Goal: Task Accomplishment & Management: Use online tool/utility

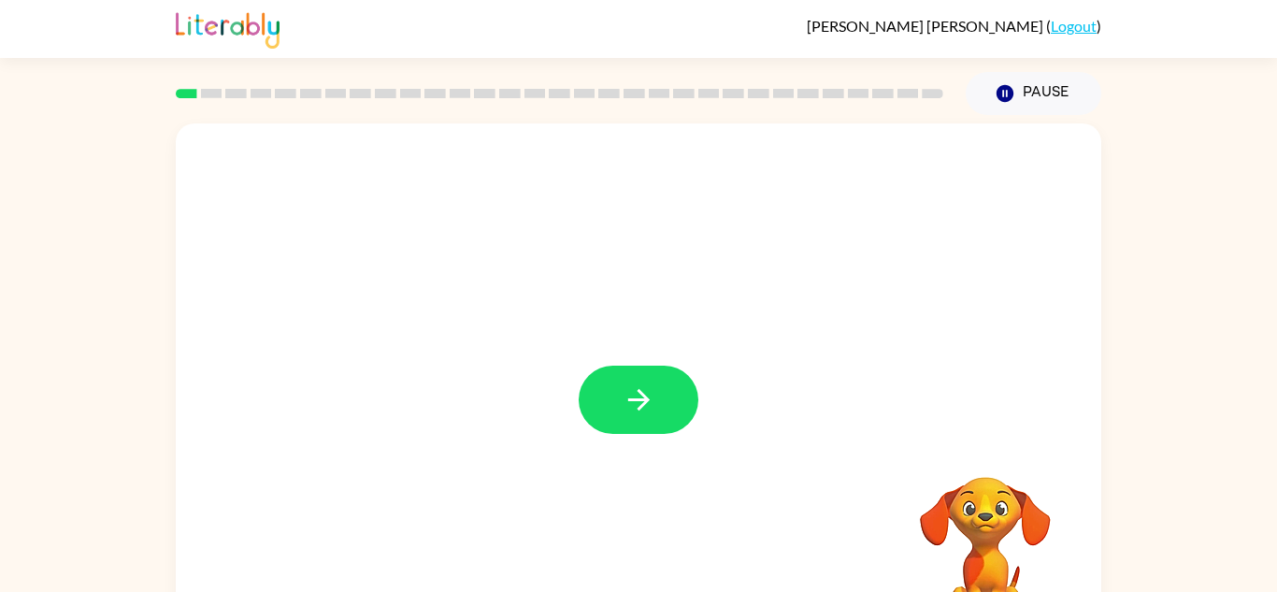
click at [686, 425] on div at bounding box center [639, 400] width 120 height 68
click at [675, 410] on button "button" at bounding box center [639, 400] width 120 height 68
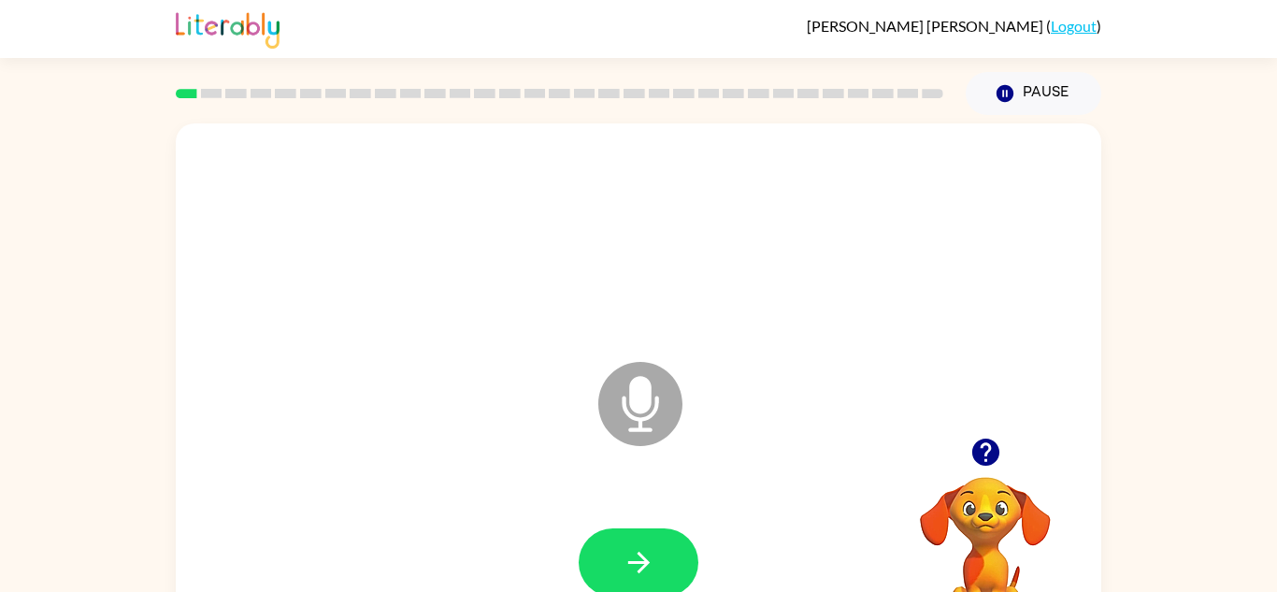
click at [678, 419] on icon at bounding box center [640, 404] width 84 height 84
click at [606, 568] on button "button" at bounding box center [639, 562] width 120 height 68
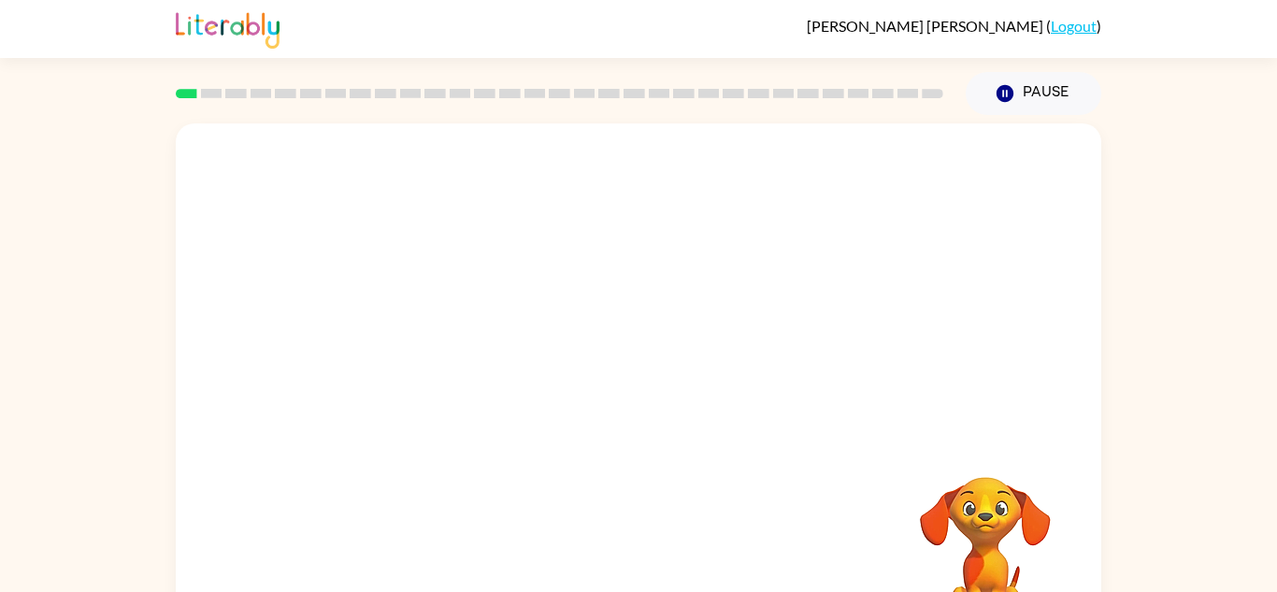
click at [606, 568] on div at bounding box center [638, 562] width 888 height 153
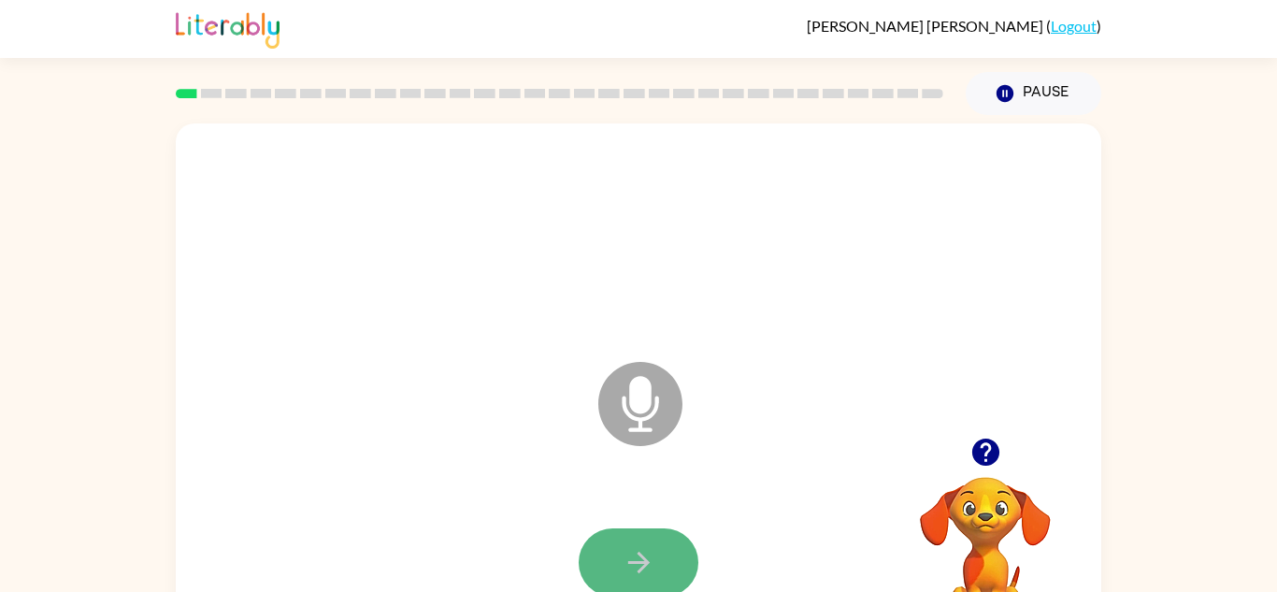
click at [613, 558] on button "button" at bounding box center [639, 562] width 120 height 68
click at [623, 552] on icon "button" at bounding box center [639, 562] width 33 height 33
click at [623, 550] on icon "button" at bounding box center [639, 562] width 33 height 33
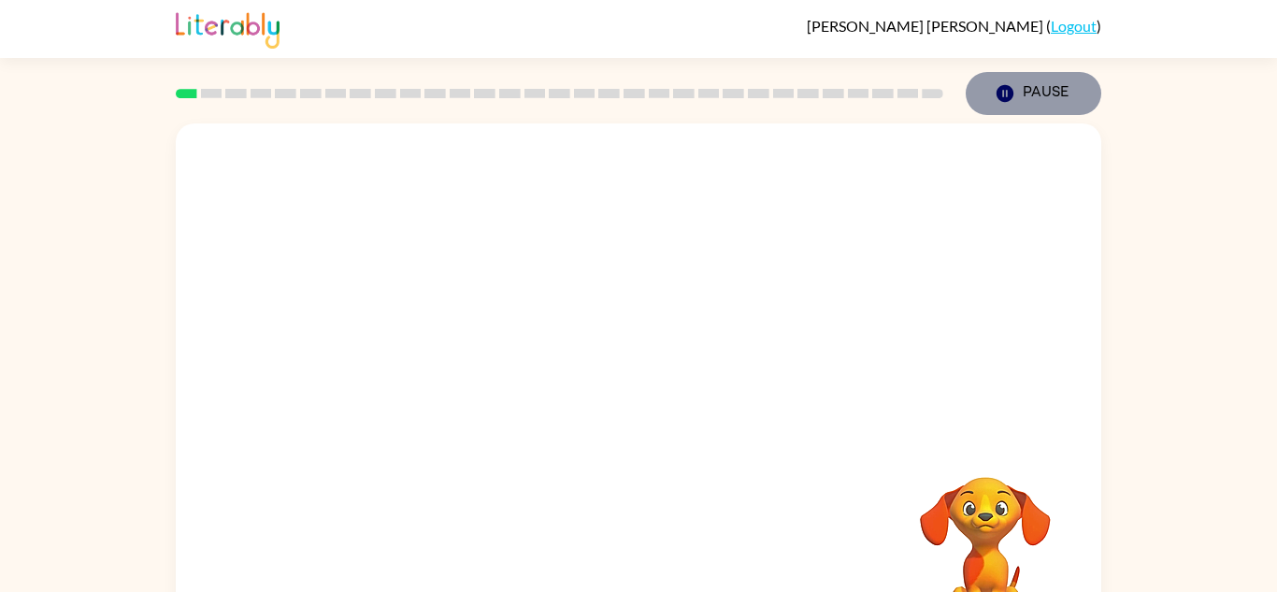
click at [1013, 93] on icon "Pause" at bounding box center [1005, 93] width 21 height 21
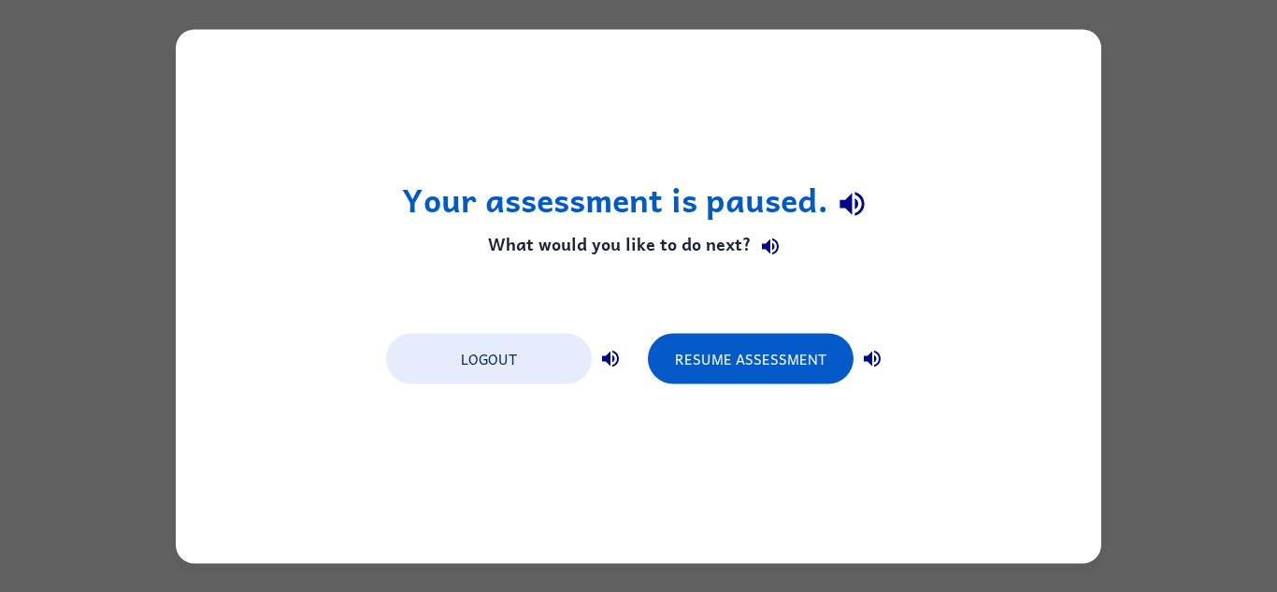
click at [122, 429] on div "Your assessment is paused. What would you like to do next? Logout Resume Assess…" at bounding box center [638, 296] width 1277 height 592
click at [81, 460] on div "Your assessment is paused. What would you like to do next? Logout Resume Assess…" at bounding box center [638, 296] width 1277 height 592
click at [767, 383] on div "Logout Resume Assessment" at bounding box center [639, 357] width 524 height 71
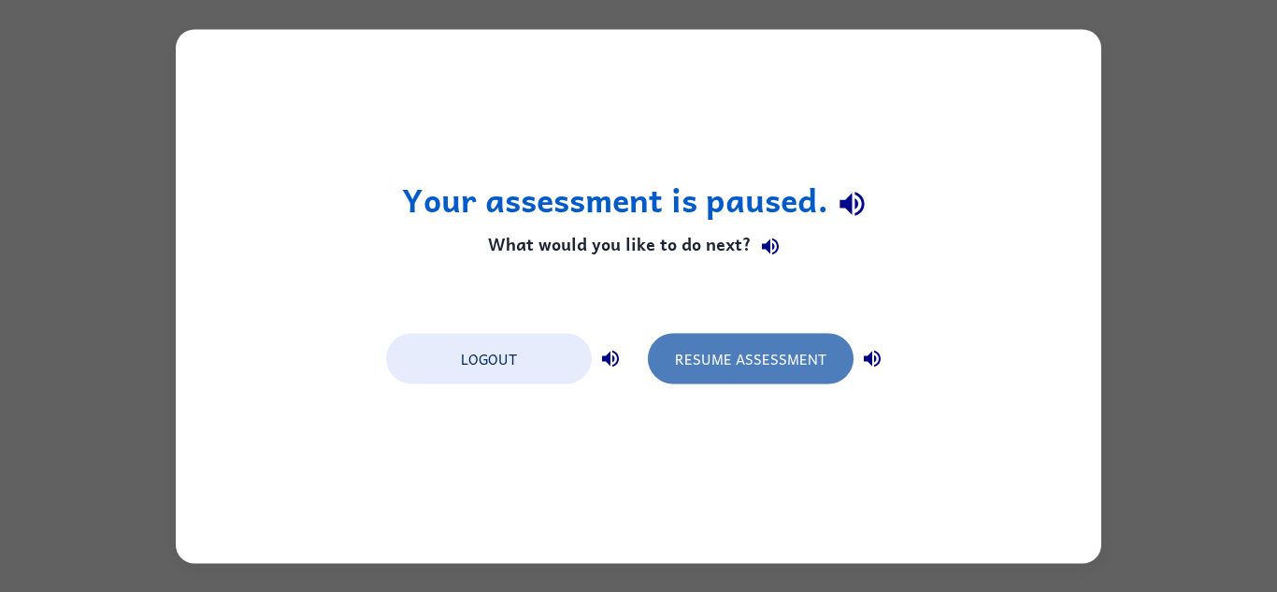
click at [770, 372] on button "Resume Assessment" at bounding box center [751, 358] width 206 height 50
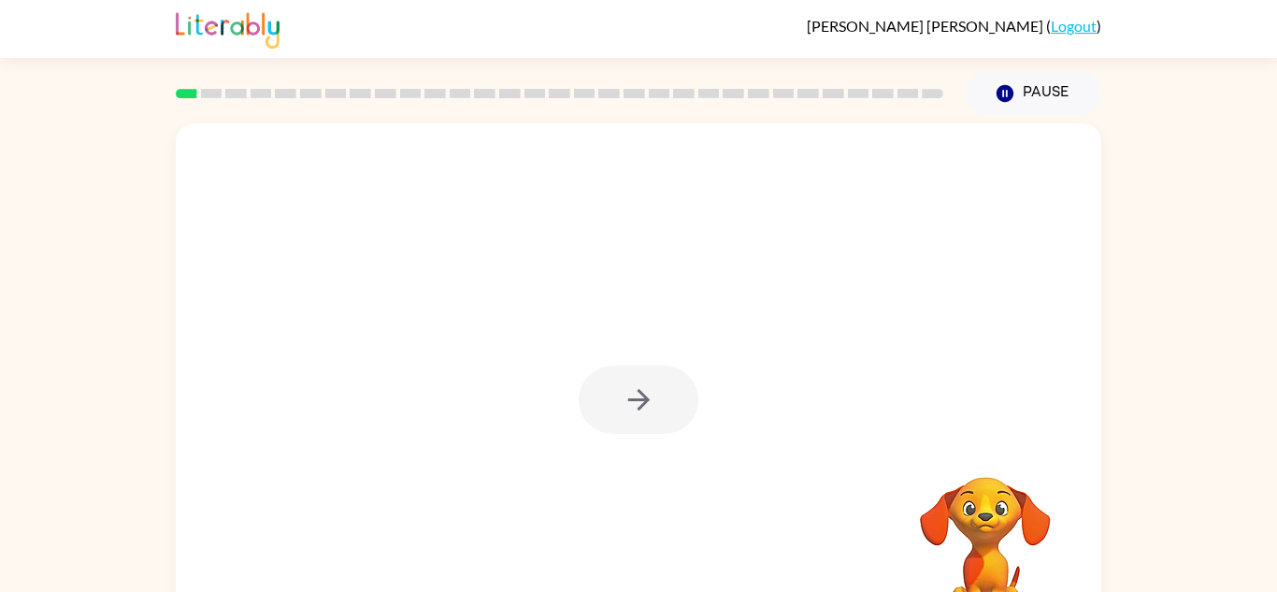
click at [980, 501] on video "Your browser must support playing .mp4 files to use Literably. Please try using…" at bounding box center [985, 541] width 187 height 187
click at [979, 501] on video "Your browser must support playing .mp4 files to use Literably. Please try using…" at bounding box center [985, 541] width 187 height 187
click at [660, 407] on div at bounding box center [639, 400] width 120 height 68
click at [660, 407] on button "button" at bounding box center [639, 400] width 120 height 68
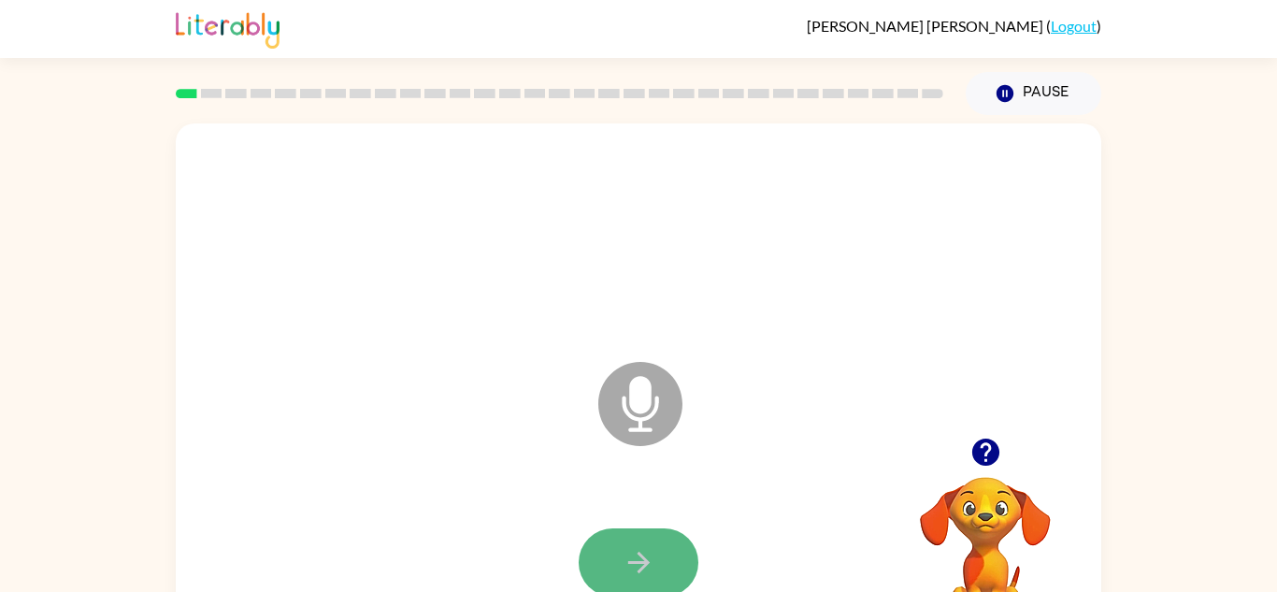
click at [615, 546] on button "button" at bounding box center [639, 562] width 120 height 68
click at [624, 555] on icon "button" at bounding box center [639, 562] width 33 height 33
click at [624, 554] on icon "button" at bounding box center [639, 562] width 33 height 33
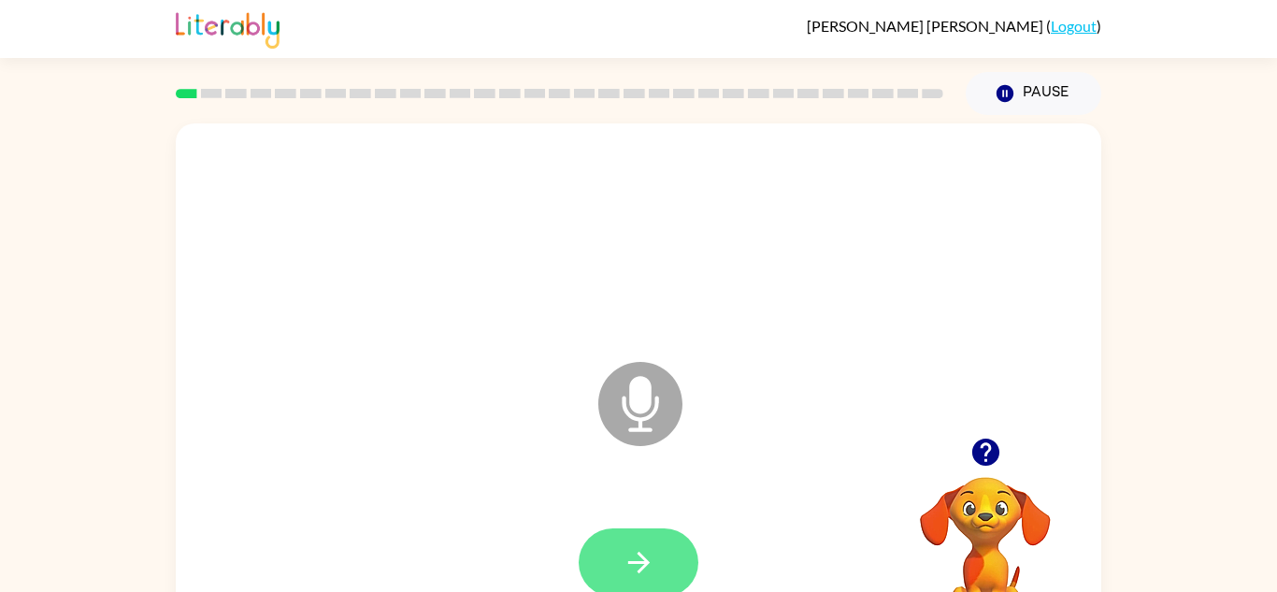
click at [623, 555] on icon "button" at bounding box center [639, 562] width 33 height 33
click at [616, 557] on button "button" at bounding box center [639, 562] width 120 height 68
click at [668, 582] on button "button" at bounding box center [639, 562] width 120 height 68
click at [660, 579] on button "button" at bounding box center [639, 562] width 120 height 68
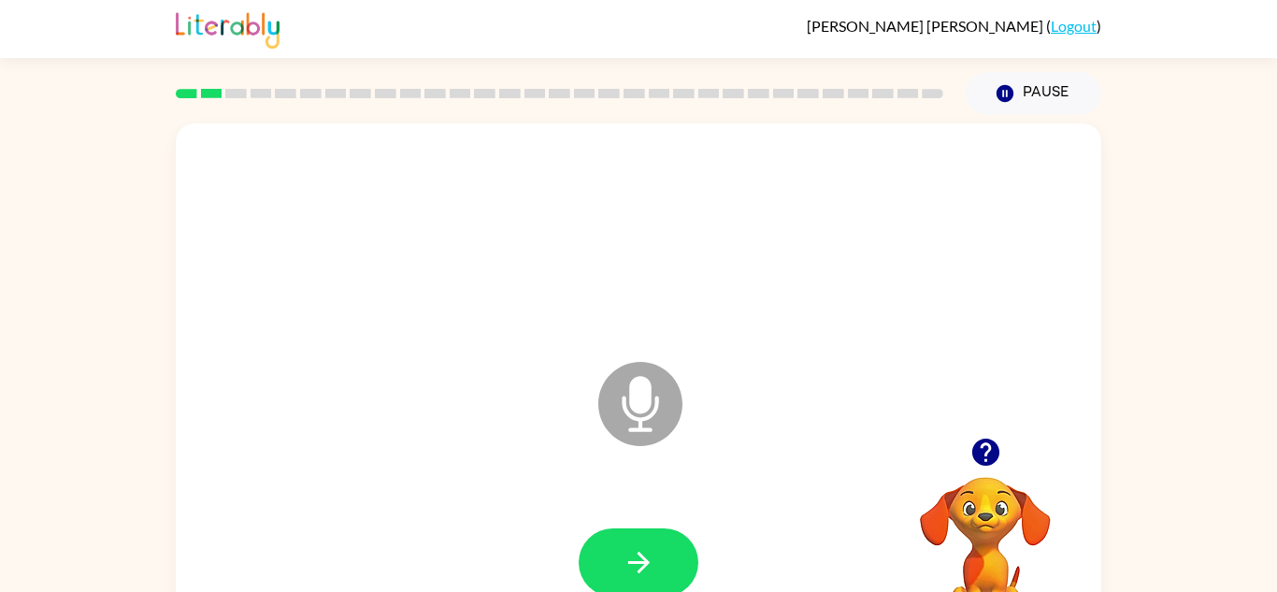
click at [660, 579] on button "button" at bounding box center [639, 562] width 120 height 68
click at [662, 568] on button "button" at bounding box center [639, 562] width 120 height 68
click at [588, 544] on button "button" at bounding box center [639, 562] width 120 height 68
click at [629, 565] on icon "button" at bounding box center [639, 562] width 33 height 33
click at [628, 564] on icon "button" at bounding box center [639, 562] width 33 height 33
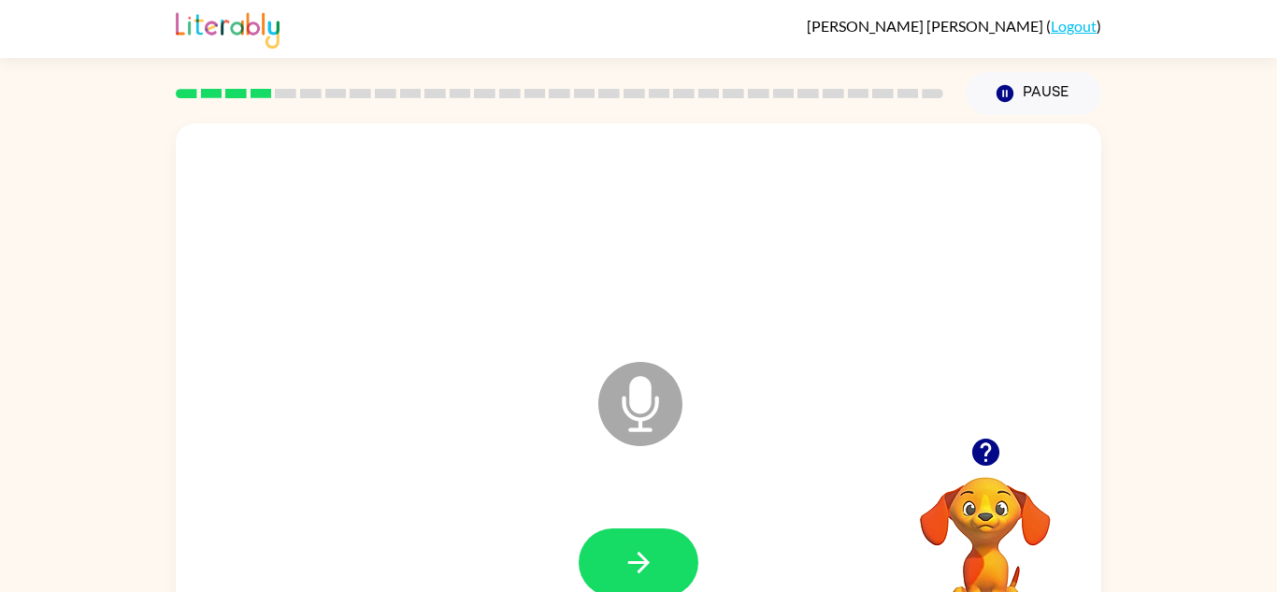
click at [628, 564] on icon "button" at bounding box center [639, 562] width 33 height 33
click at [629, 566] on icon "button" at bounding box center [639, 562] width 33 height 33
click at [641, 565] on icon "button" at bounding box center [639, 562] width 33 height 33
click at [638, 566] on icon "button" at bounding box center [639, 562] width 33 height 33
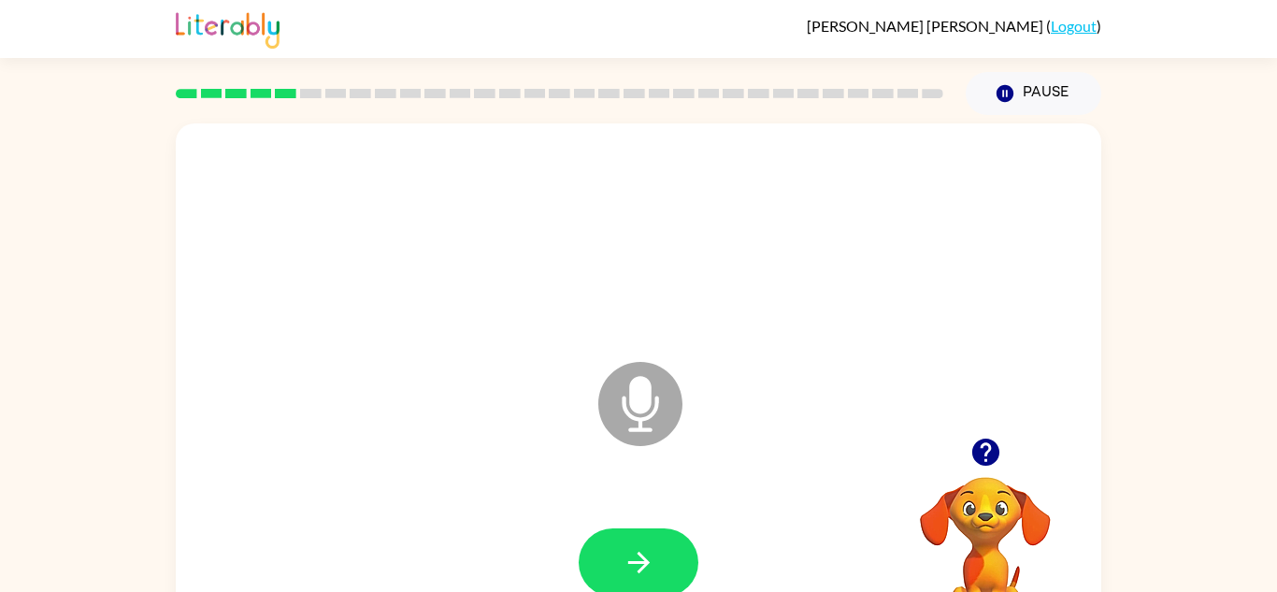
click at [638, 566] on icon "button" at bounding box center [639, 562] width 33 height 33
click at [646, 557] on icon "button" at bounding box center [639, 562] width 33 height 33
click at [646, 558] on icon "button" at bounding box center [639, 562] width 33 height 33
click at [646, 555] on icon "button" at bounding box center [639, 562] width 33 height 33
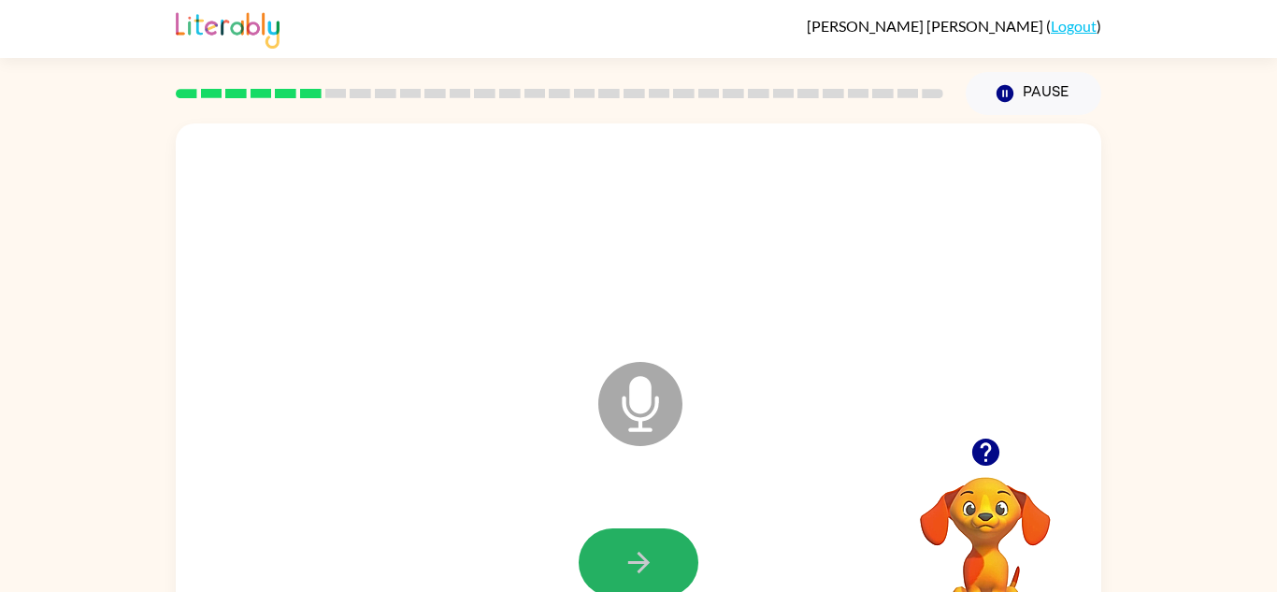
click at [646, 555] on icon "button" at bounding box center [639, 562] width 33 height 33
click at [645, 557] on icon "button" at bounding box center [639, 562] width 33 height 33
click at [646, 564] on icon "button" at bounding box center [638, 563] width 22 height 22
click at [642, 570] on icon "button" at bounding box center [639, 562] width 33 height 33
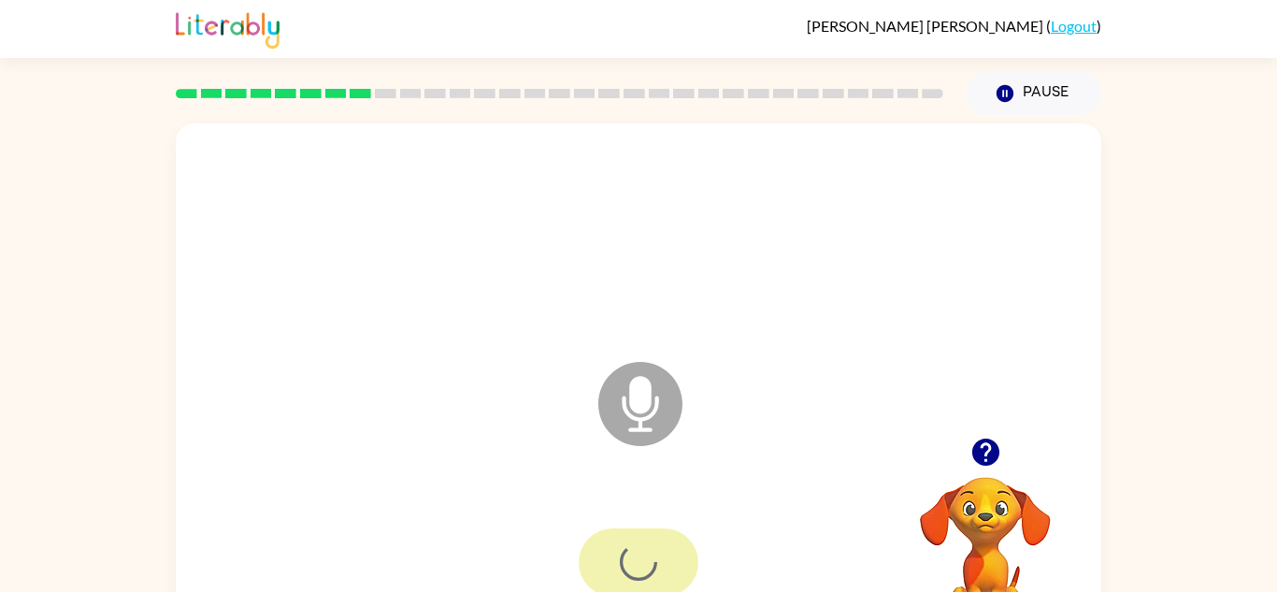
click at [642, 570] on div at bounding box center [639, 562] width 120 height 68
click at [650, 572] on icon "button" at bounding box center [639, 562] width 33 height 33
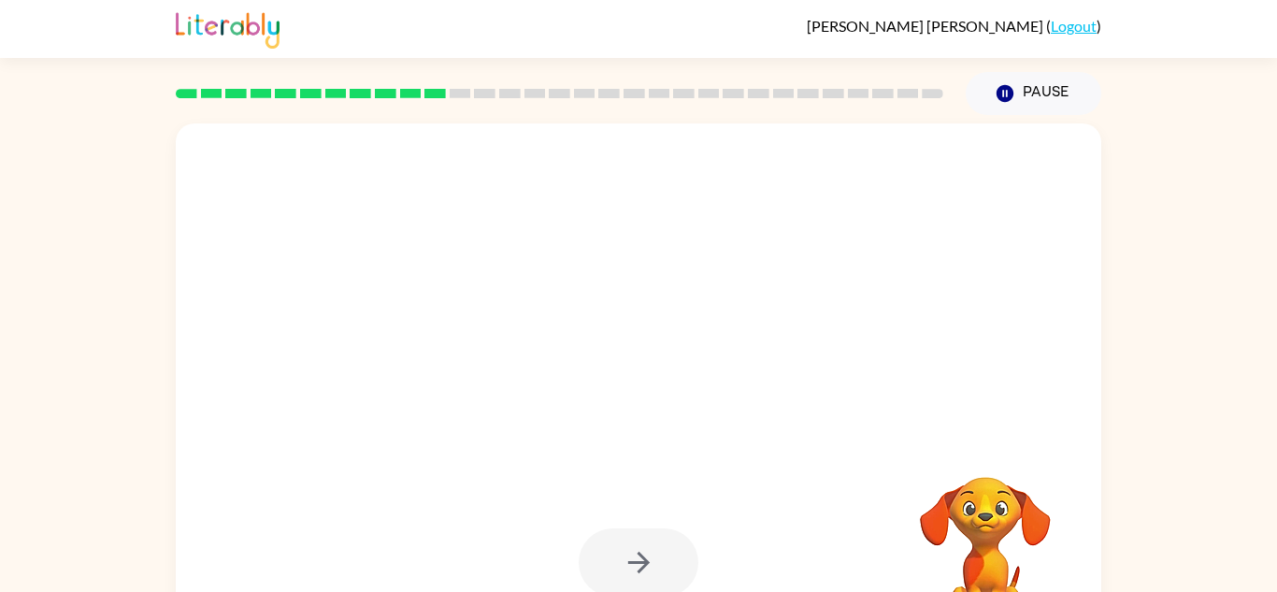
click at [650, 572] on div at bounding box center [639, 562] width 120 height 68
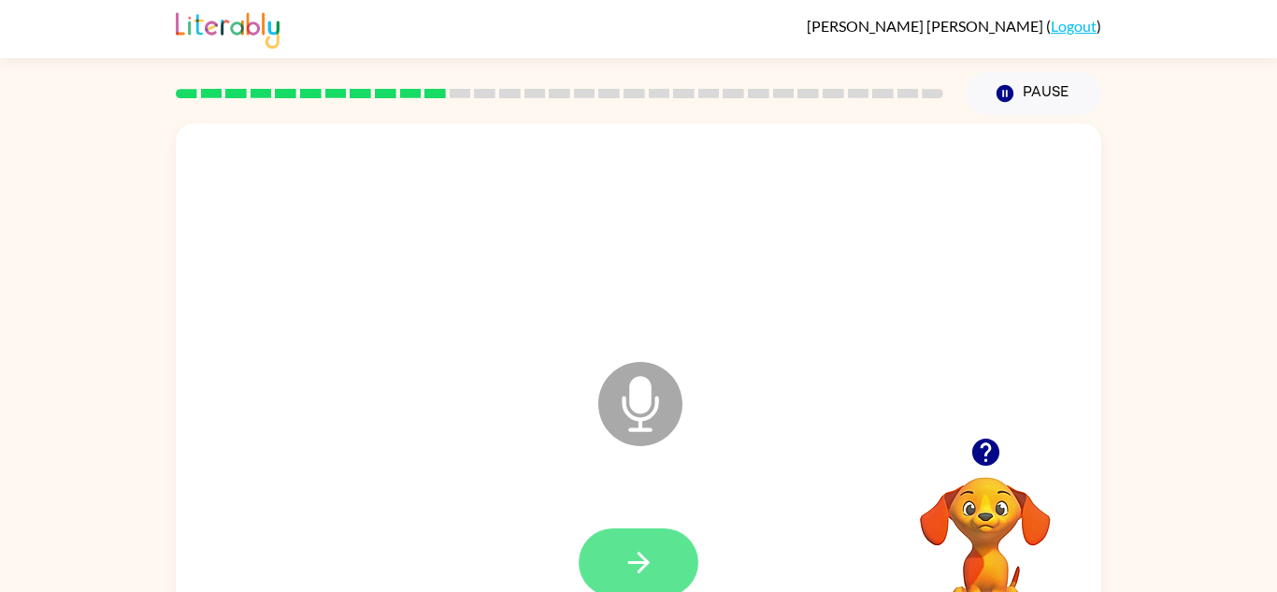
click at [641, 581] on button "button" at bounding box center [639, 562] width 120 height 68
click at [650, 562] on icon "button" at bounding box center [639, 562] width 33 height 33
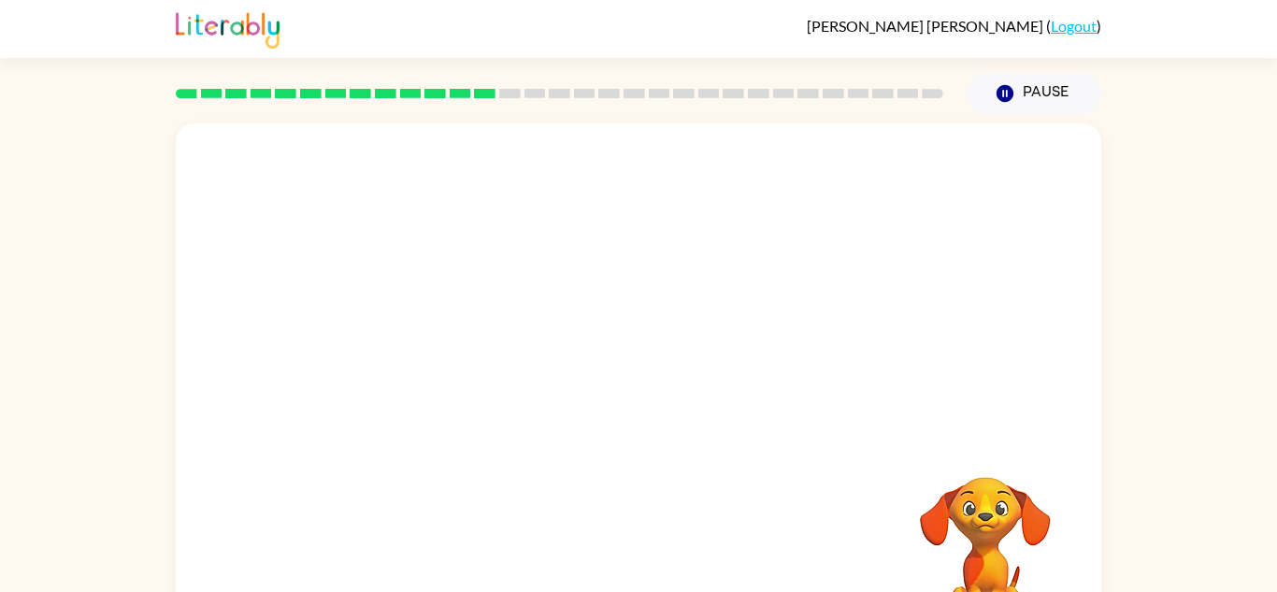
click at [650, 562] on div at bounding box center [638, 562] width 888 height 153
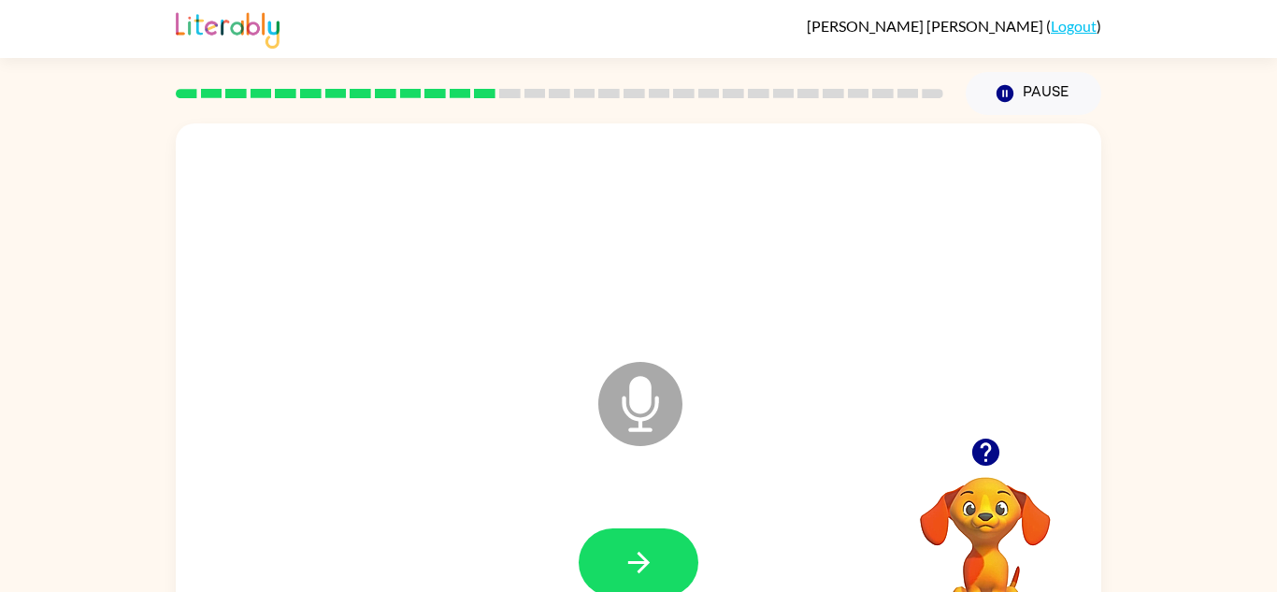
click at [650, 562] on icon "button" at bounding box center [639, 562] width 33 height 33
click at [651, 563] on icon "button" at bounding box center [639, 562] width 33 height 33
click at [653, 569] on icon "button" at bounding box center [639, 562] width 33 height 33
click at [656, 565] on button "button" at bounding box center [639, 562] width 120 height 68
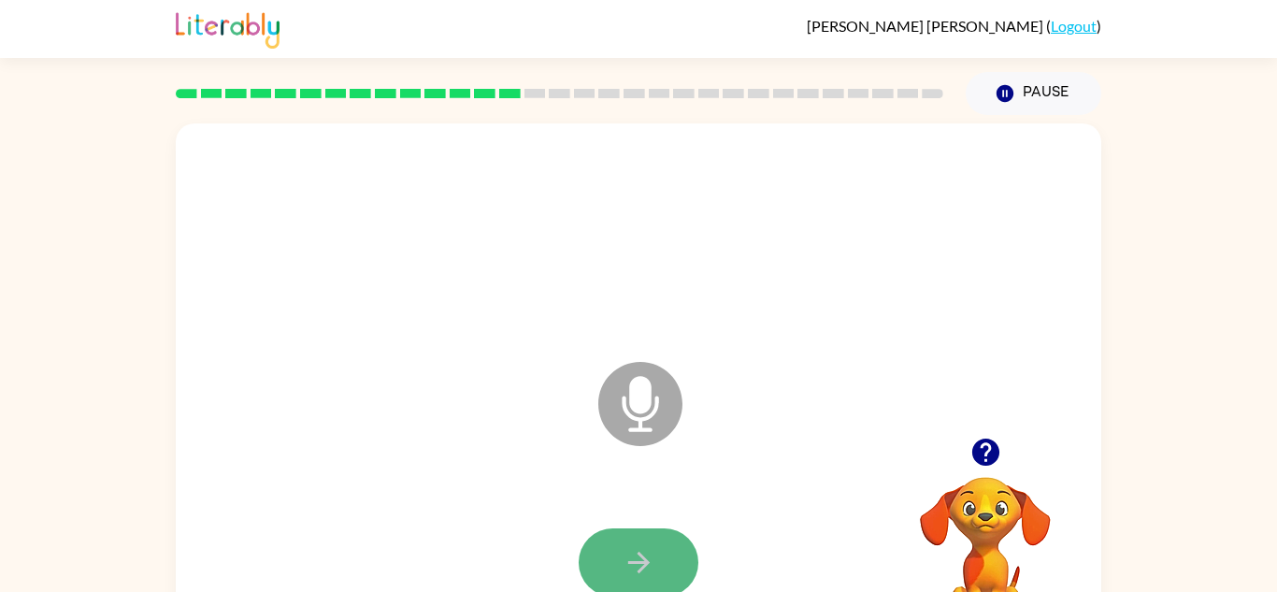
click at [657, 568] on button "button" at bounding box center [639, 562] width 120 height 68
click at [657, 565] on button "button" at bounding box center [639, 562] width 120 height 68
click at [659, 570] on button "button" at bounding box center [639, 562] width 120 height 68
click at [659, 569] on button "button" at bounding box center [639, 562] width 120 height 68
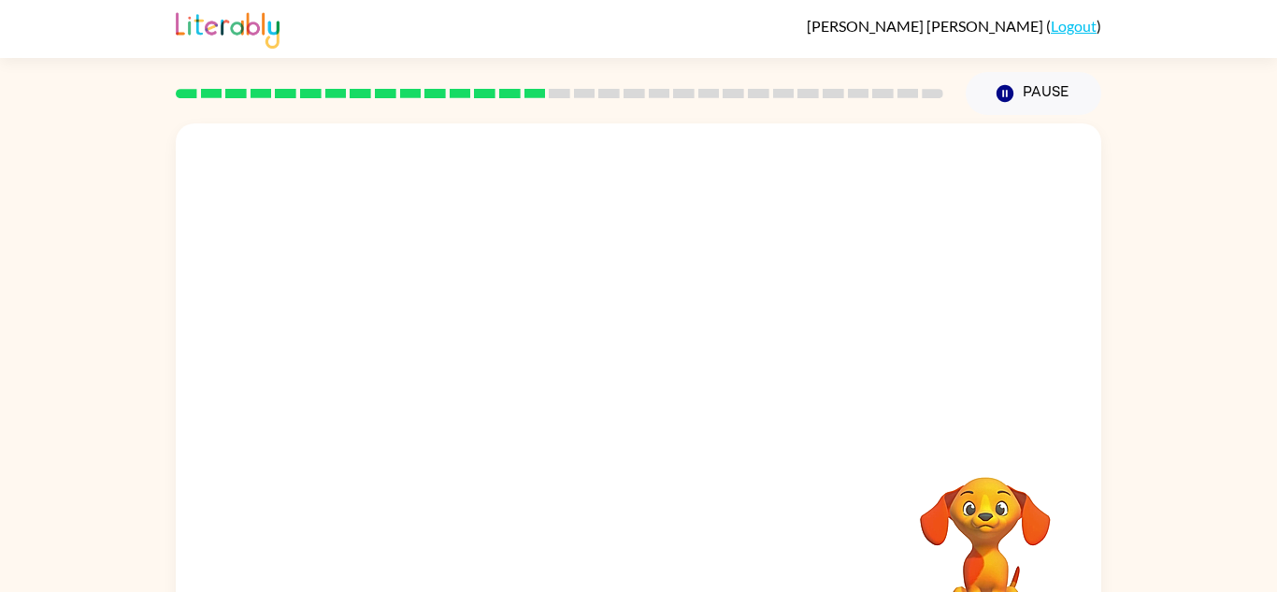
click at [659, 569] on div at bounding box center [638, 562] width 888 height 153
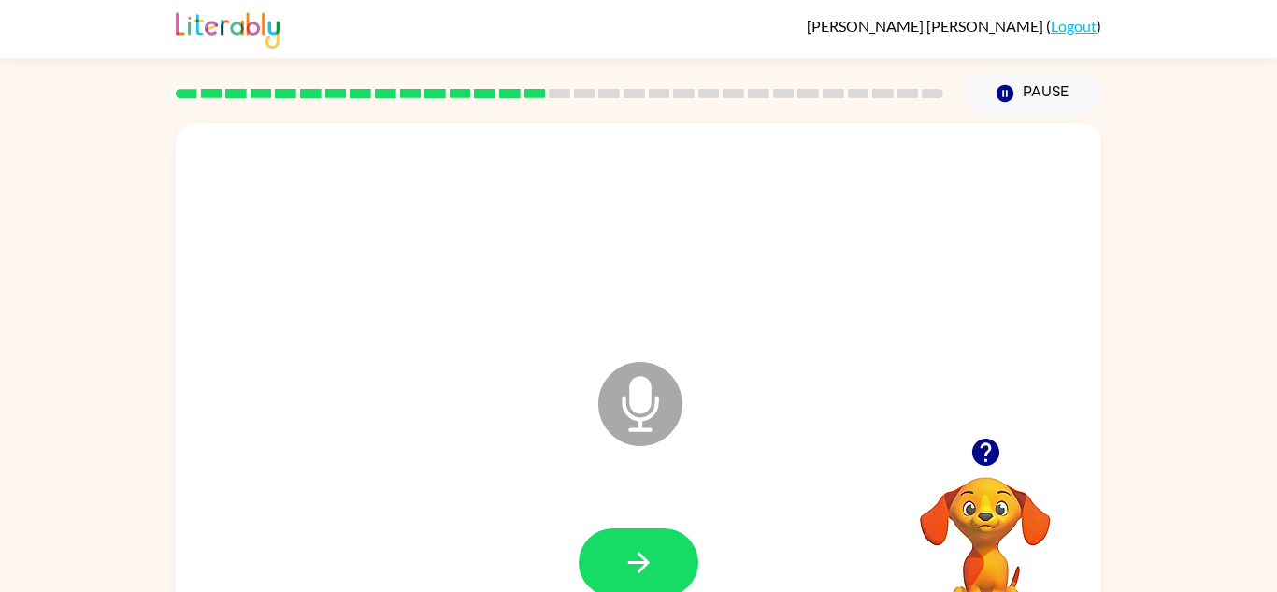
click at [659, 569] on button "button" at bounding box center [639, 562] width 120 height 68
click at [658, 572] on button "button" at bounding box center [639, 562] width 120 height 68
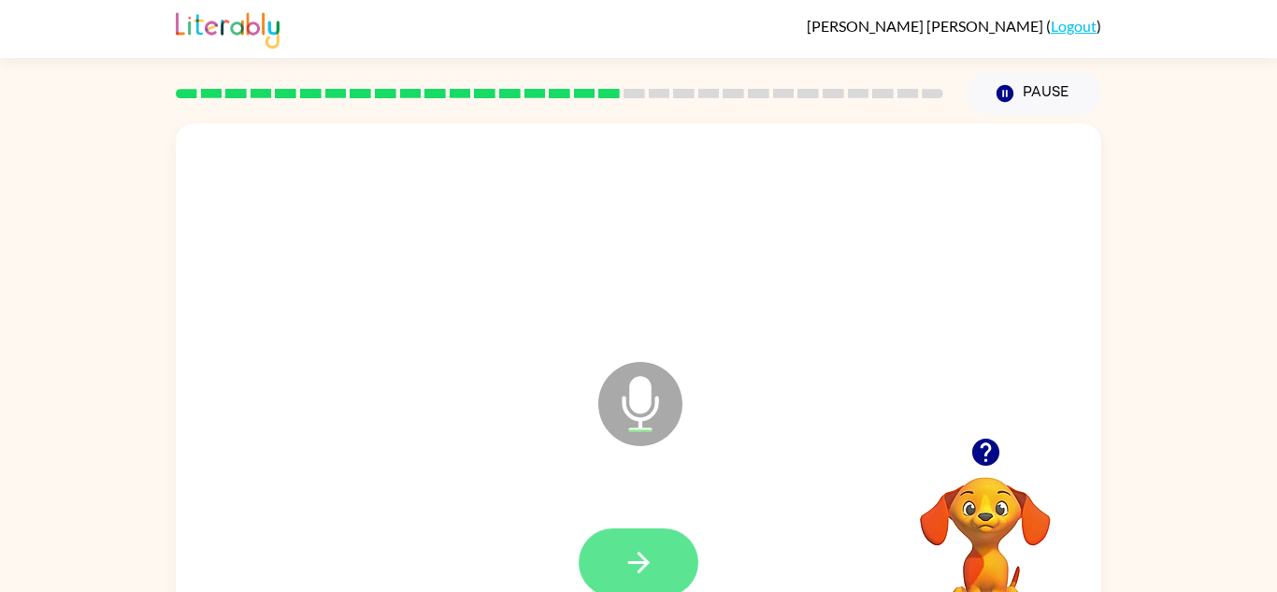
click at [655, 578] on button "button" at bounding box center [639, 562] width 120 height 68
click at [639, 555] on icon "button" at bounding box center [639, 562] width 33 height 33
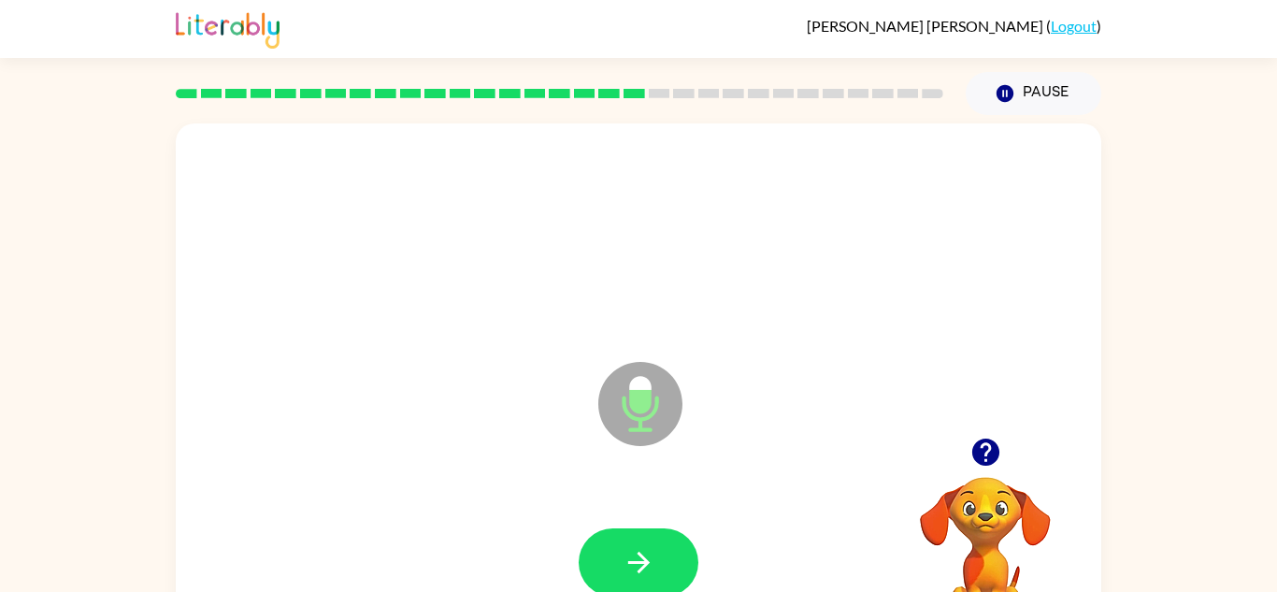
click at [639, 555] on icon "button" at bounding box center [639, 562] width 33 height 33
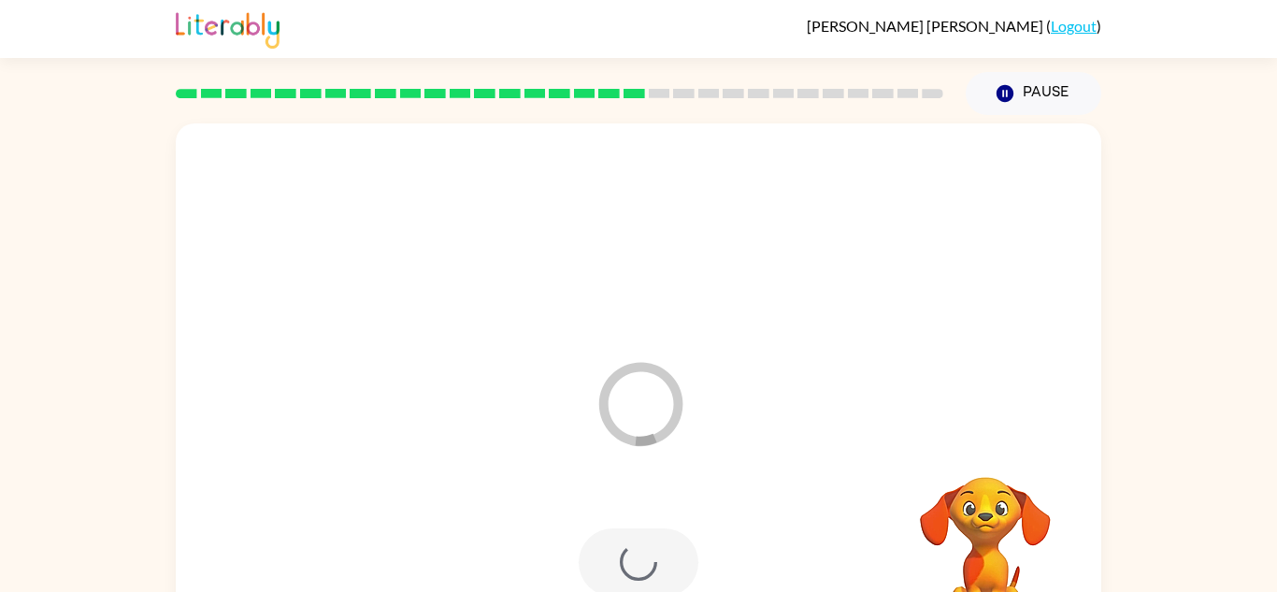
click at [639, 555] on div at bounding box center [639, 562] width 120 height 68
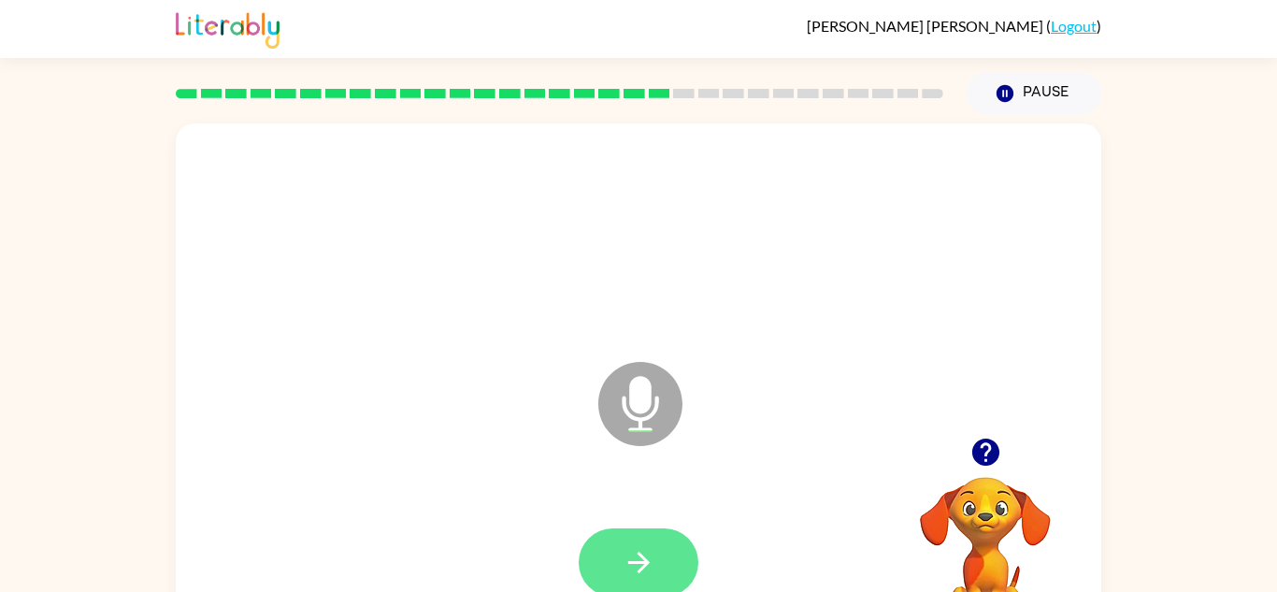
click at [637, 557] on icon "button" at bounding box center [639, 562] width 33 height 33
click at [594, 535] on button "button" at bounding box center [639, 562] width 120 height 68
click at [602, 556] on button "button" at bounding box center [639, 562] width 120 height 68
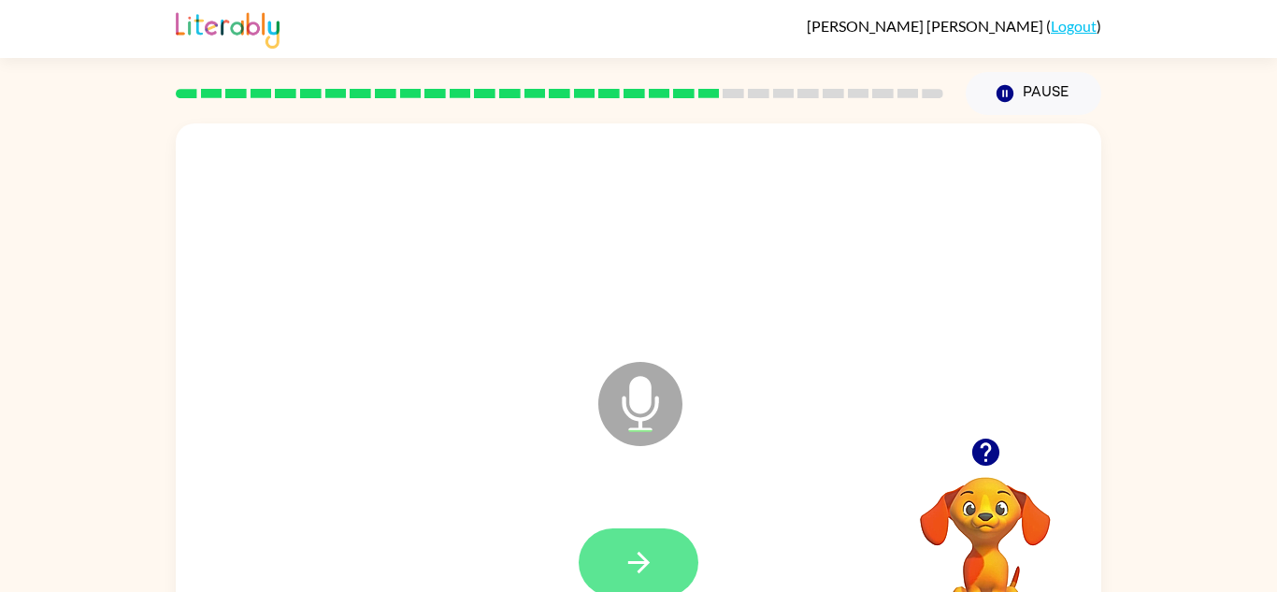
click at [605, 562] on button "button" at bounding box center [639, 562] width 120 height 68
click at [605, 556] on button "button" at bounding box center [639, 562] width 120 height 68
click at [606, 555] on button "button" at bounding box center [639, 562] width 120 height 68
click at [606, 557] on button "button" at bounding box center [639, 562] width 120 height 68
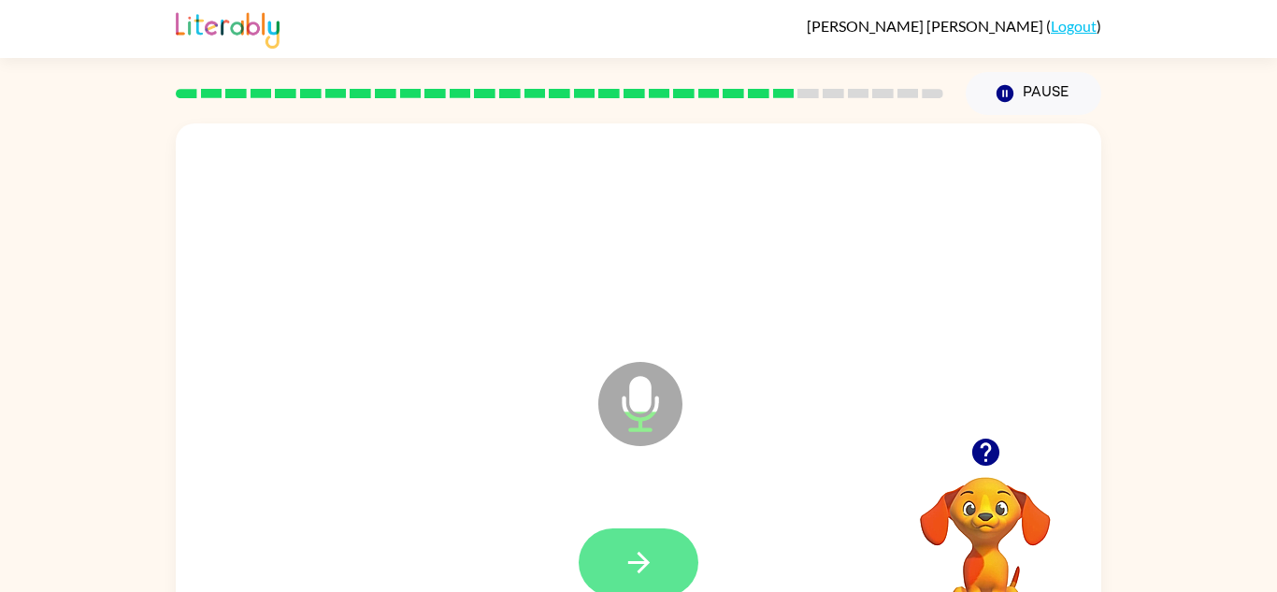
click at [637, 569] on icon "button" at bounding box center [639, 562] width 33 height 33
click at [636, 570] on icon "button" at bounding box center [639, 562] width 33 height 33
click at [636, 552] on icon "button" at bounding box center [639, 562] width 33 height 33
click at [619, 546] on button "button" at bounding box center [639, 562] width 120 height 68
click at [619, 553] on button "button" at bounding box center [639, 562] width 120 height 68
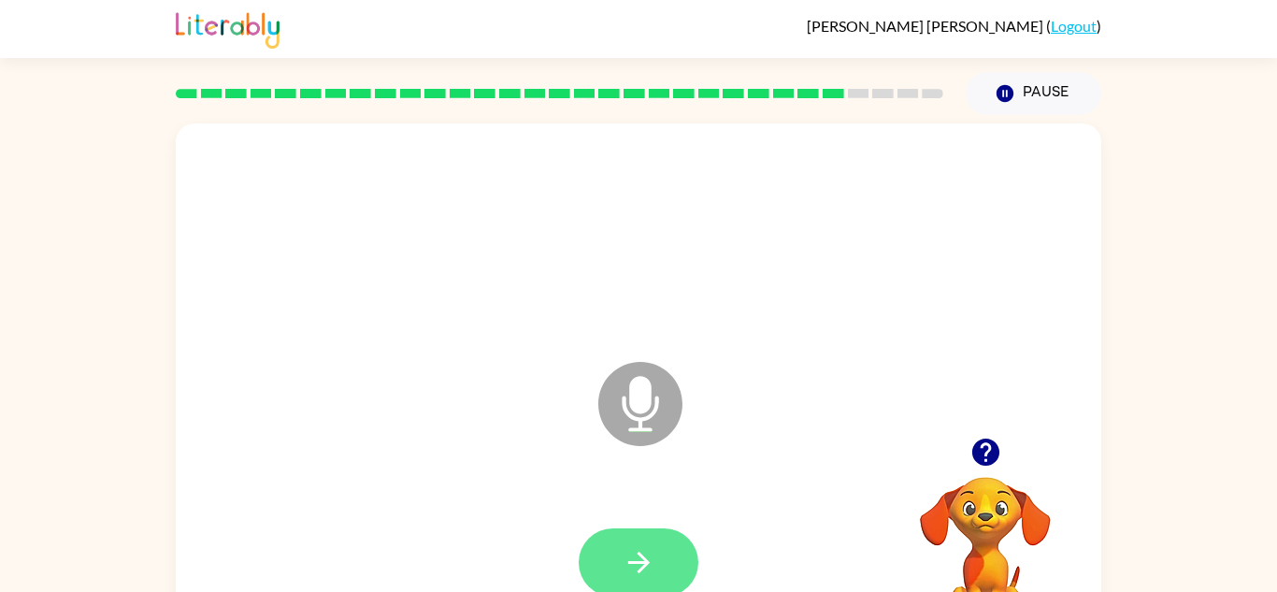
click at [623, 569] on icon "button" at bounding box center [639, 562] width 33 height 33
click at [624, 565] on icon "button" at bounding box center [639, 562] width 33 height 33
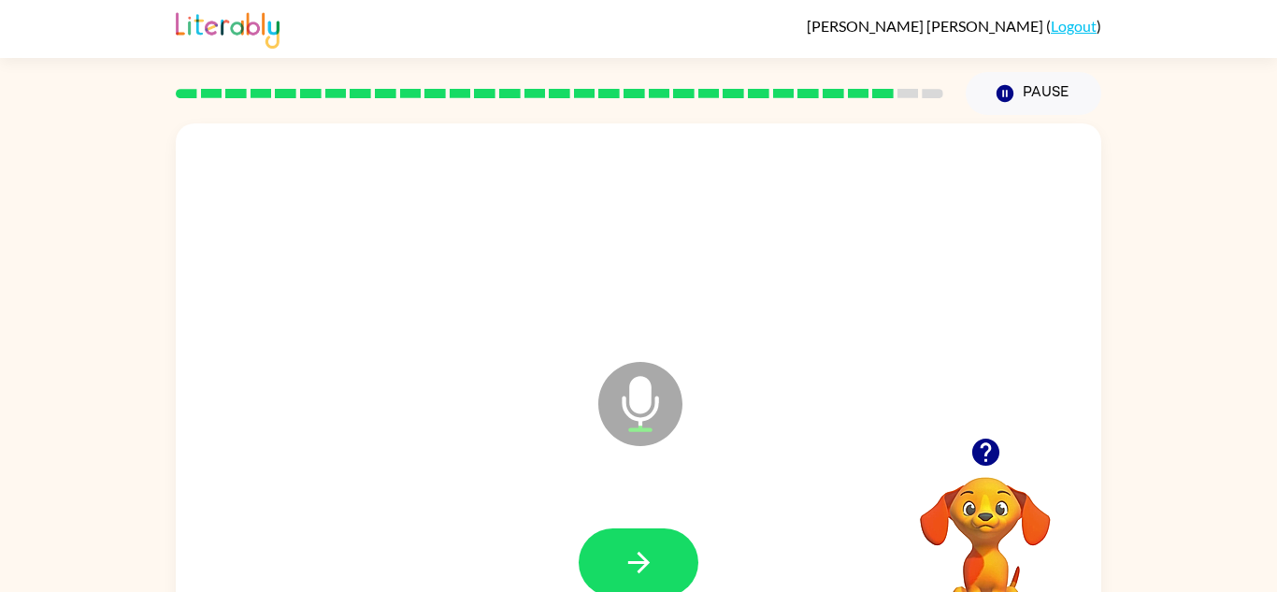
click at [624, 565] on icon "button" at bounding box center [639, 562] width 33 height 33
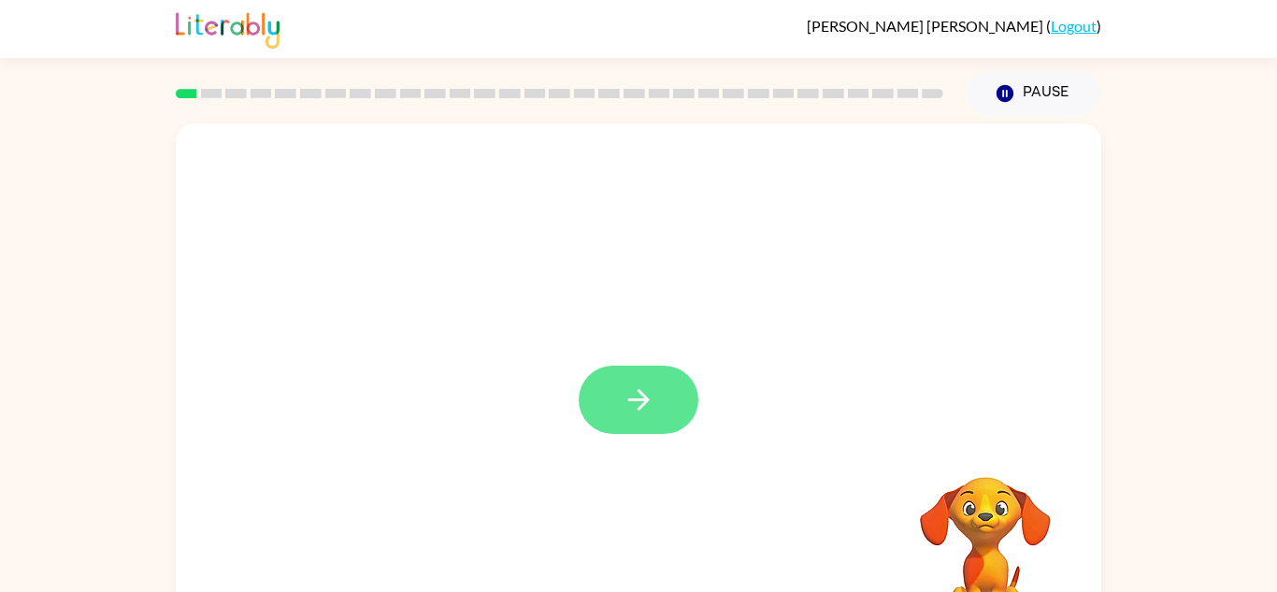
click at [616, 417] on button "button" at bounding box center [639, 400] width 120 height 68
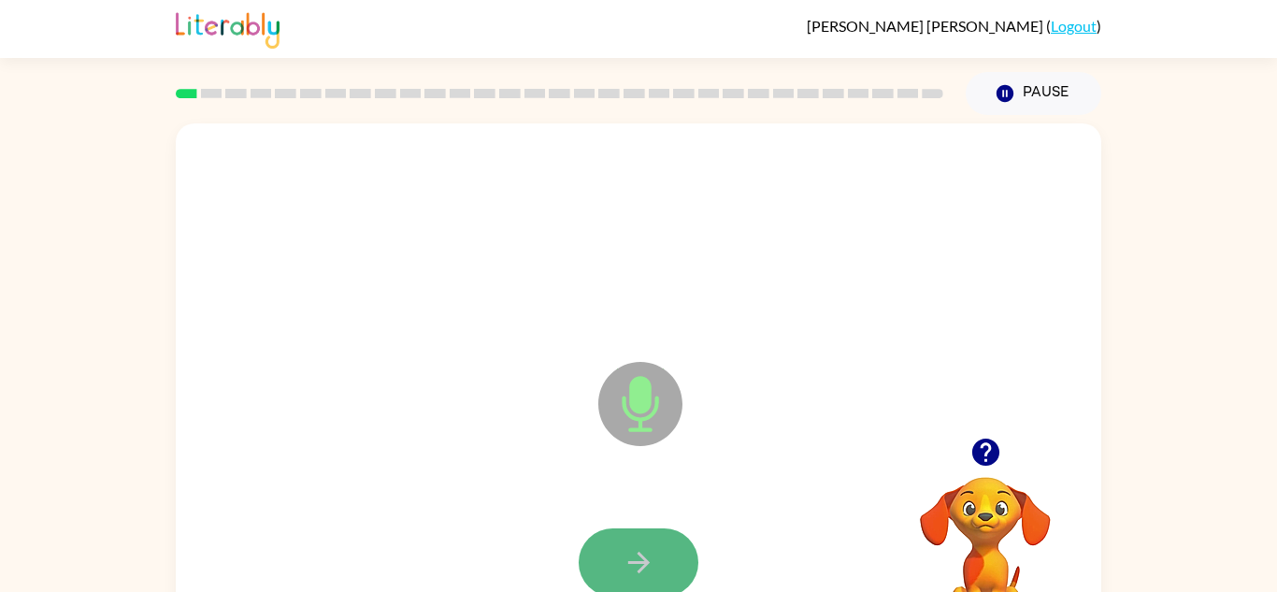
click at [648, 548] on icon "button" at bounding box center [639, 562] width 33 height 33
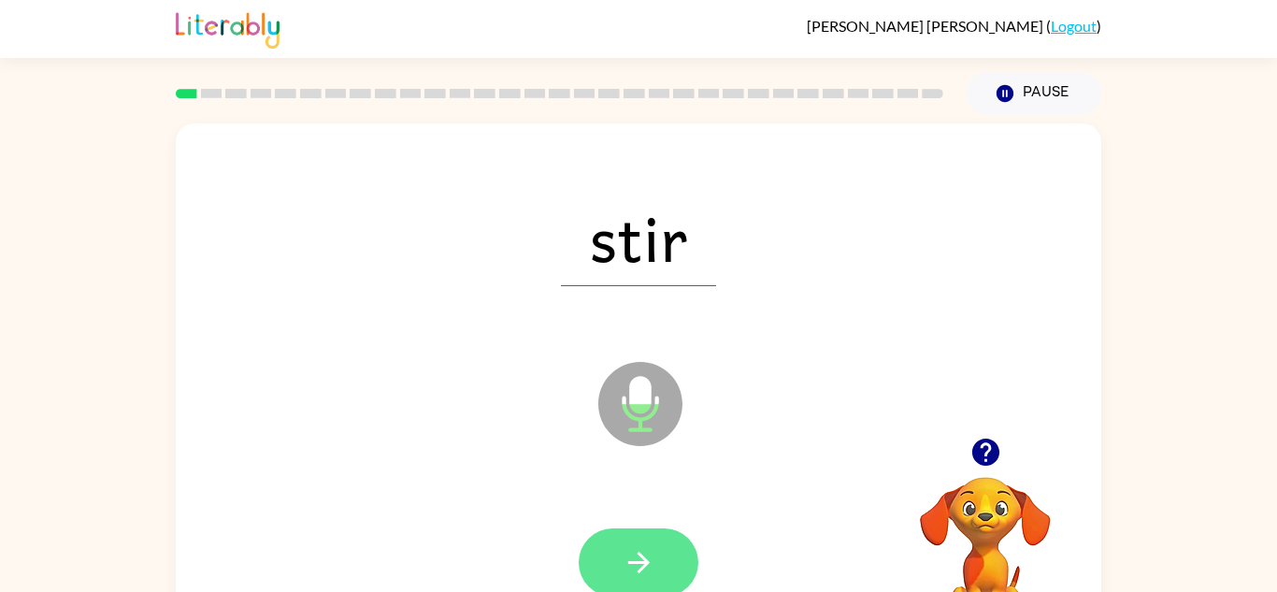
click at [664, 581] on button "button" at bounding box center [639, 562] width 120 height 68
click at [640, 556] on icon "button" at bounding box center [638, 563] width 22 height 22
click at [651, 555] on icon "button" at bounding box center [639, 562] width 33 height 33
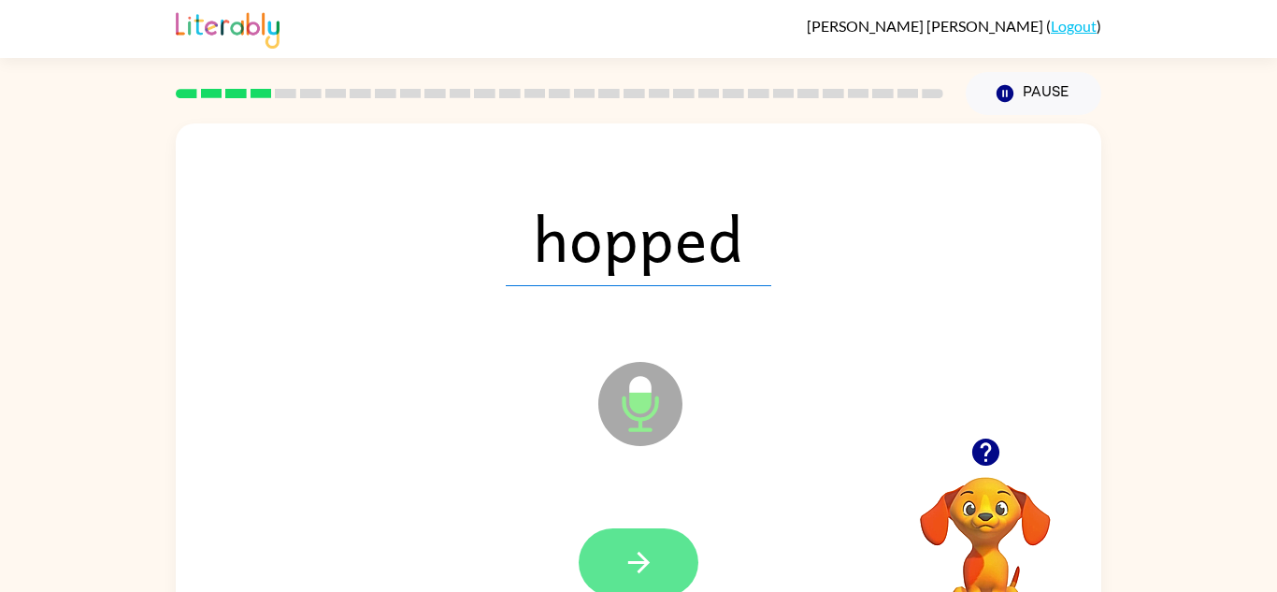
click at [649, 562] on icon "button" at bounding box center [639, 562] width 33 height 33
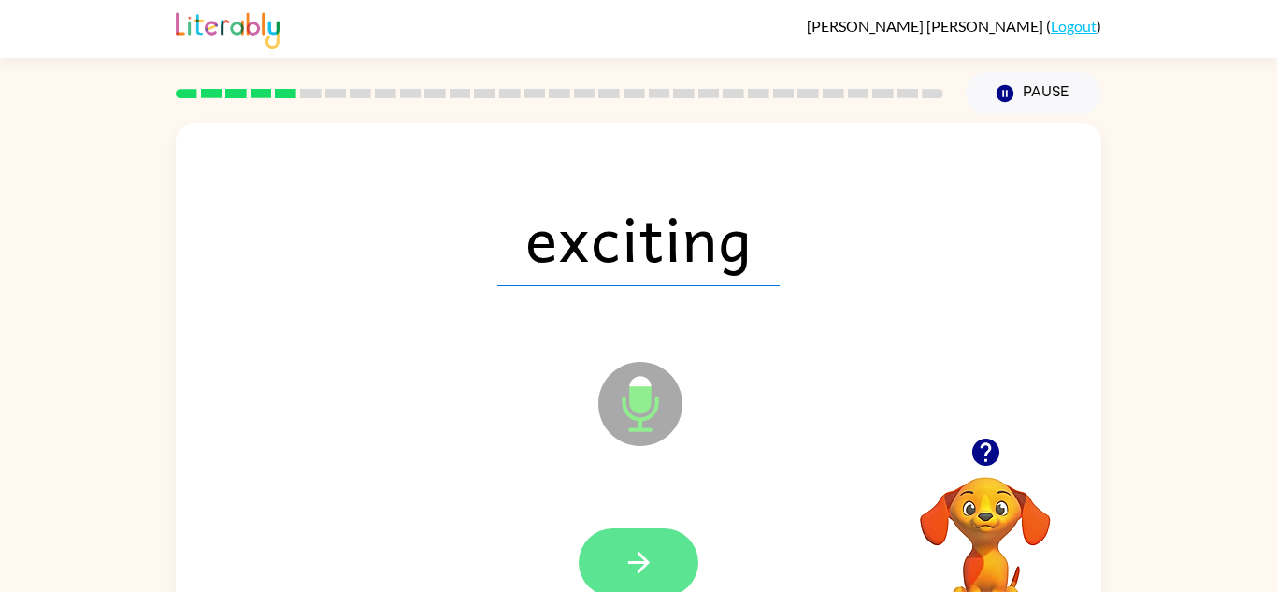
click at [644, 570] on icon "button" at bounding box center [639, 562] width 33 height 33
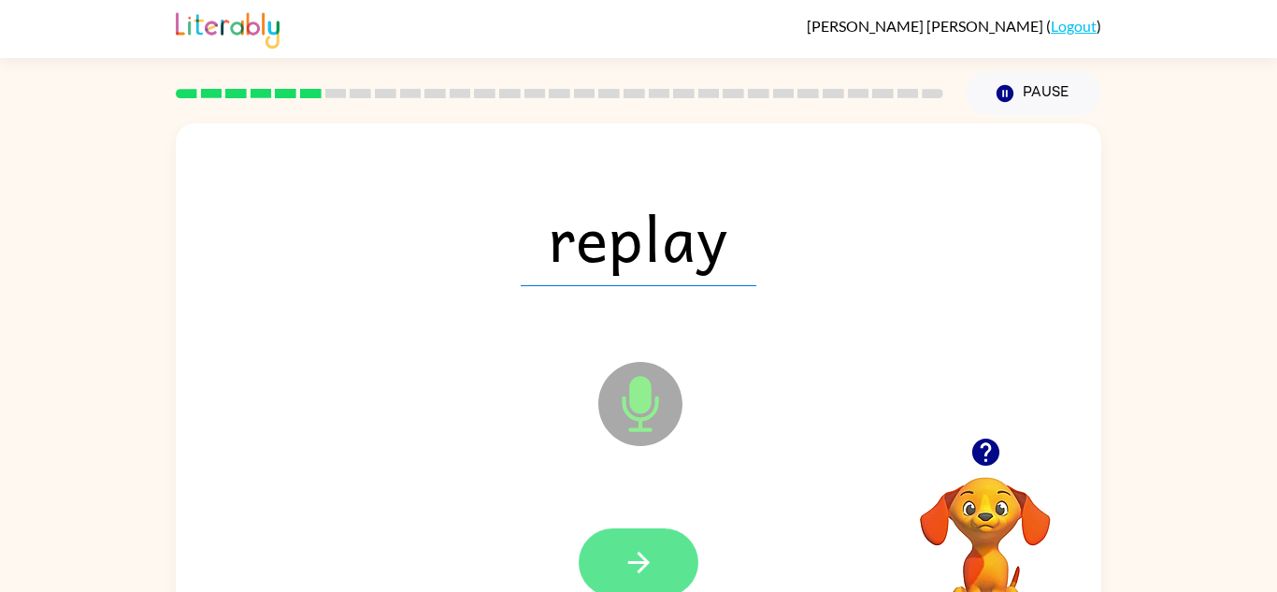
click at [632, 563] on icon "button" at bounding box center [638, 563] width 22 height 22
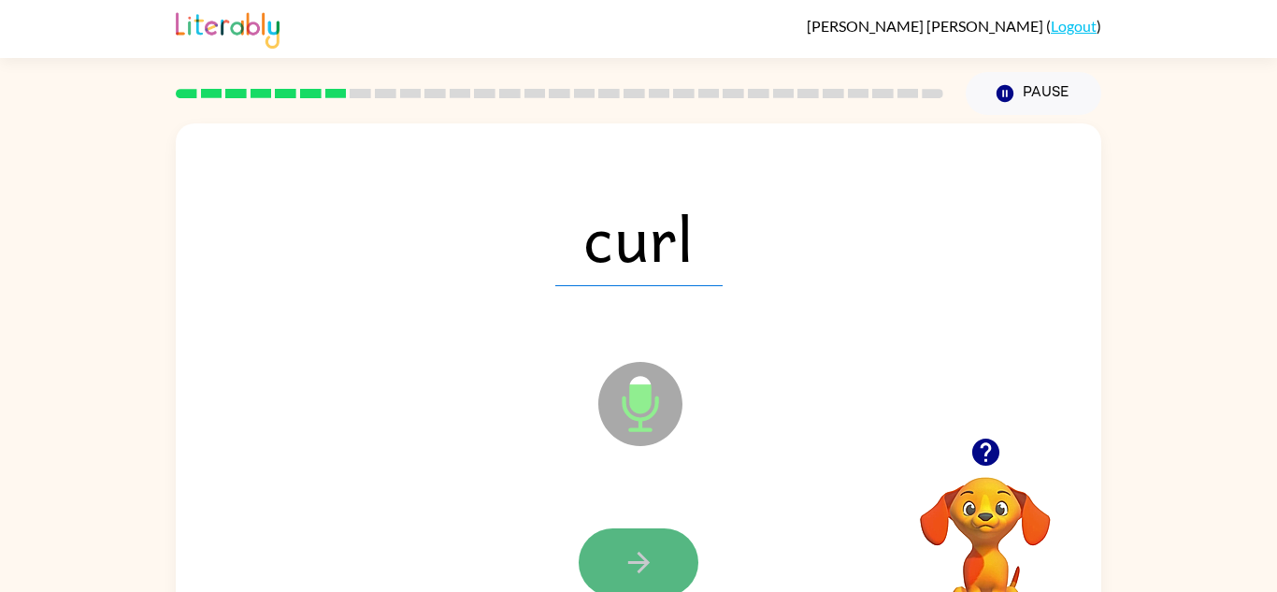
click at [631, 563] on icon "button" at bounding box center [638, 563] width 22 height 22
click at [646, 564] on icon "button" at bounding box center [638, 563] width 22 height 22
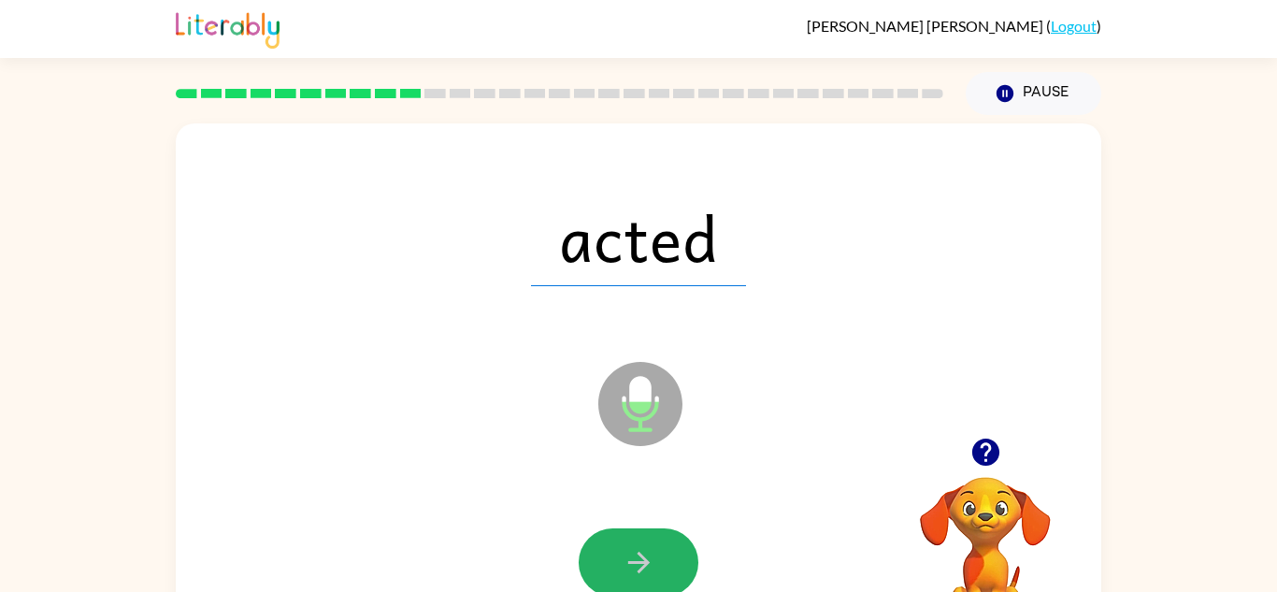
click at [646, 564] on icon "button" at bounding box center [638, 563] width 22 height 22
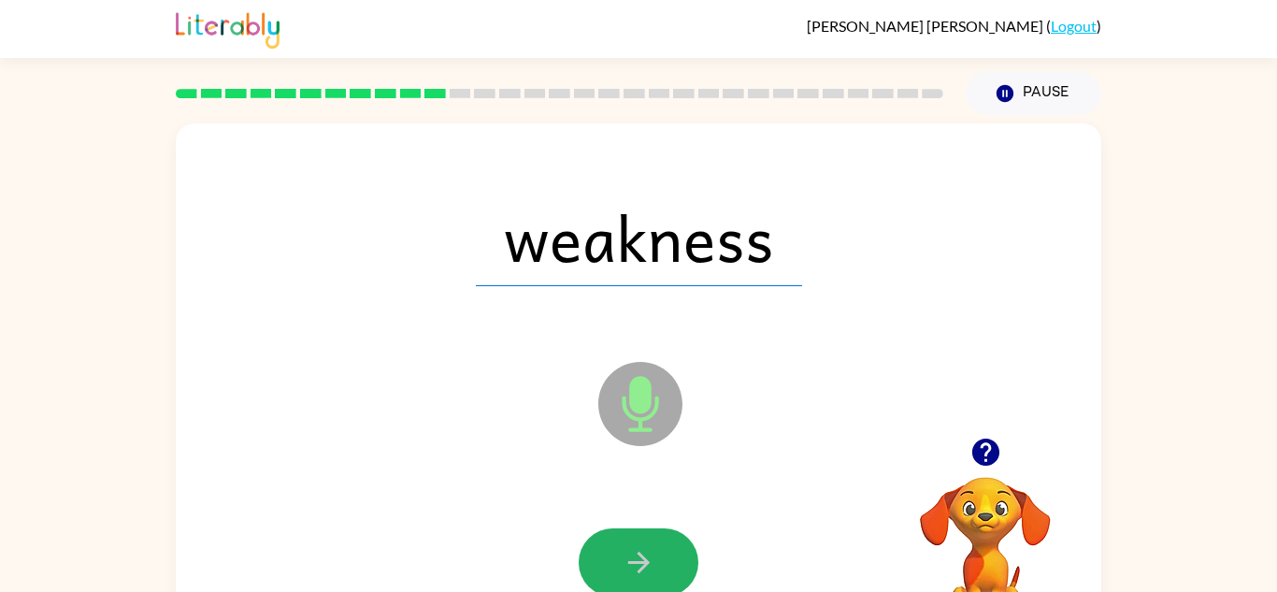
click at [646, 564] on icon "button" at bounding box center [638, 563] width 22 height 22
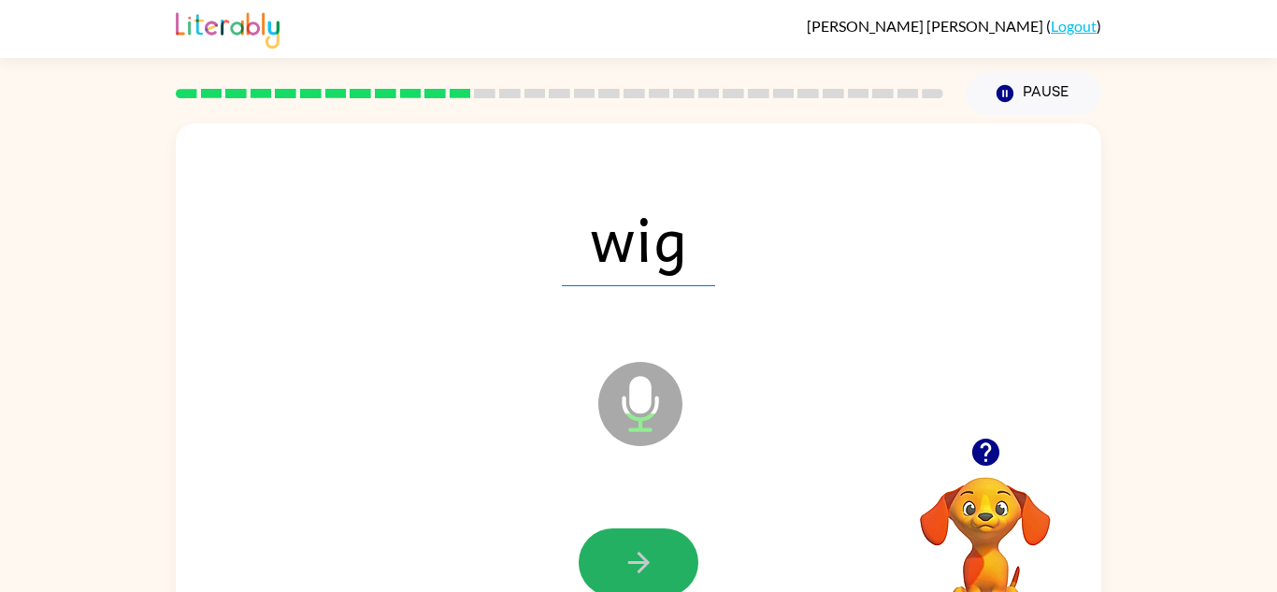
click at [646, 564] on icon "button" at bounding box center [638, 563] width 22 height 22
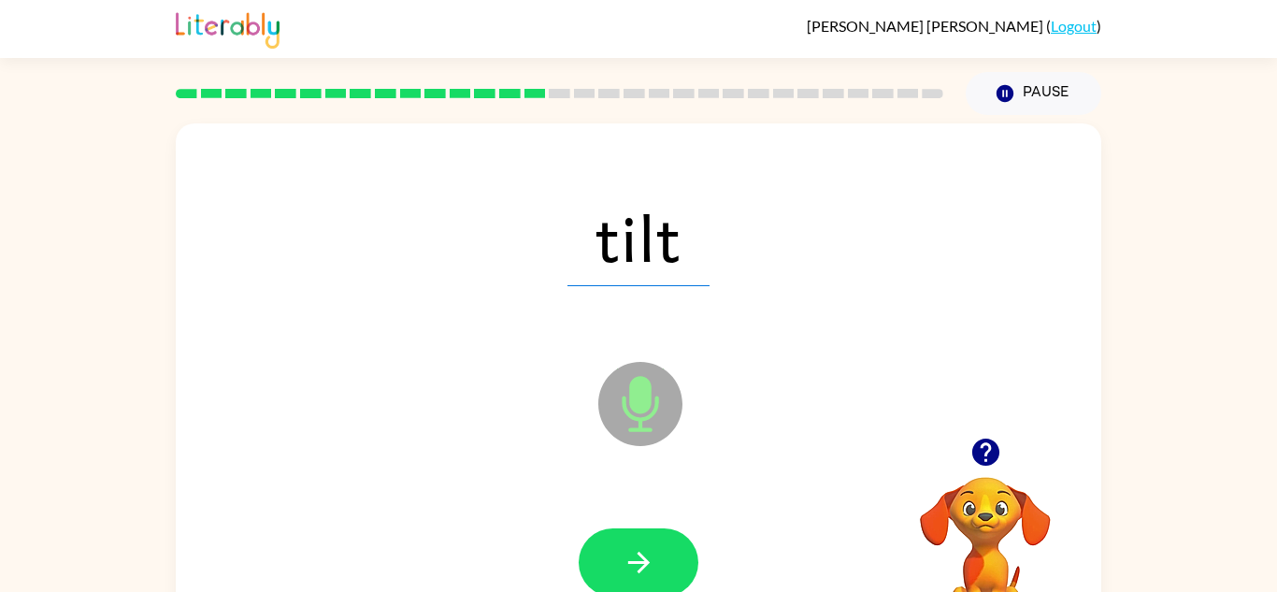
click at [646, 564] on icon "button" at bounding box center [638, 563] width 22 height 22
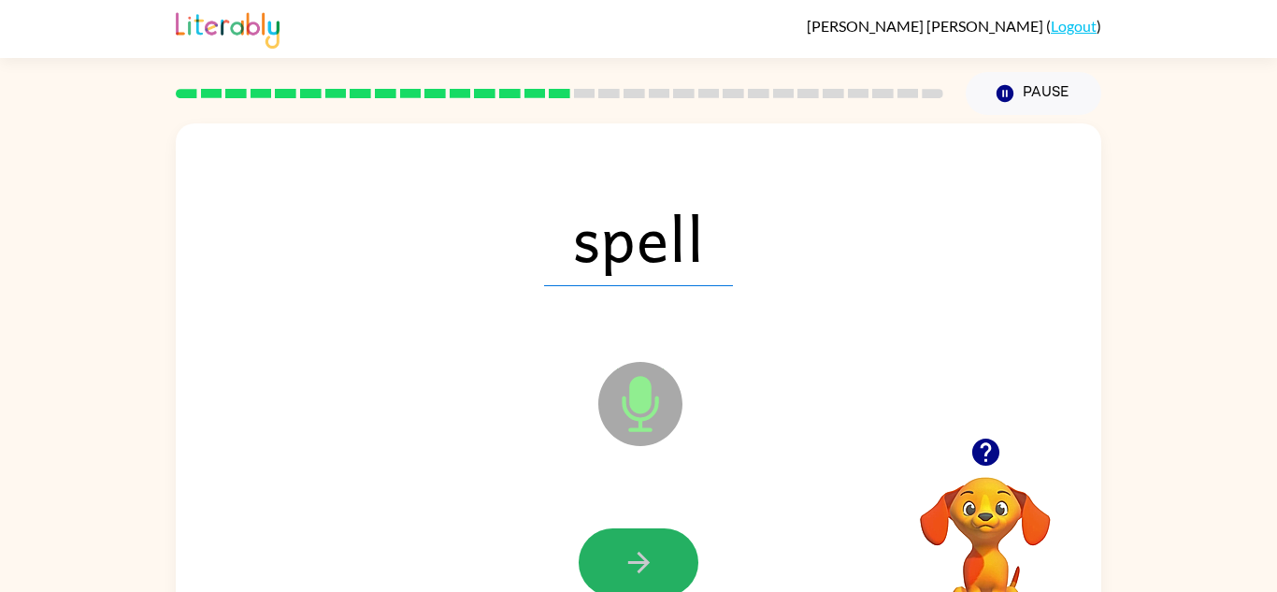
click at [646, 564] on icon "button" at bounding box center [638, 563] width 22 height 22
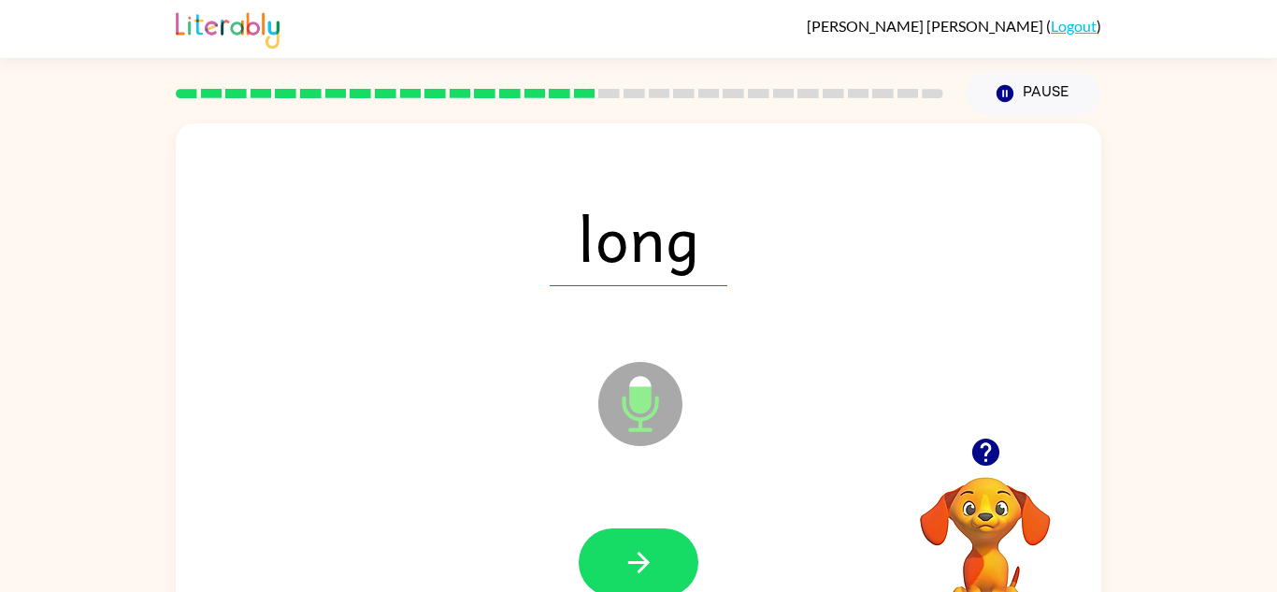
click at [646, 564] on icon "button" at bounding box center [638, 563] width 22 height 22
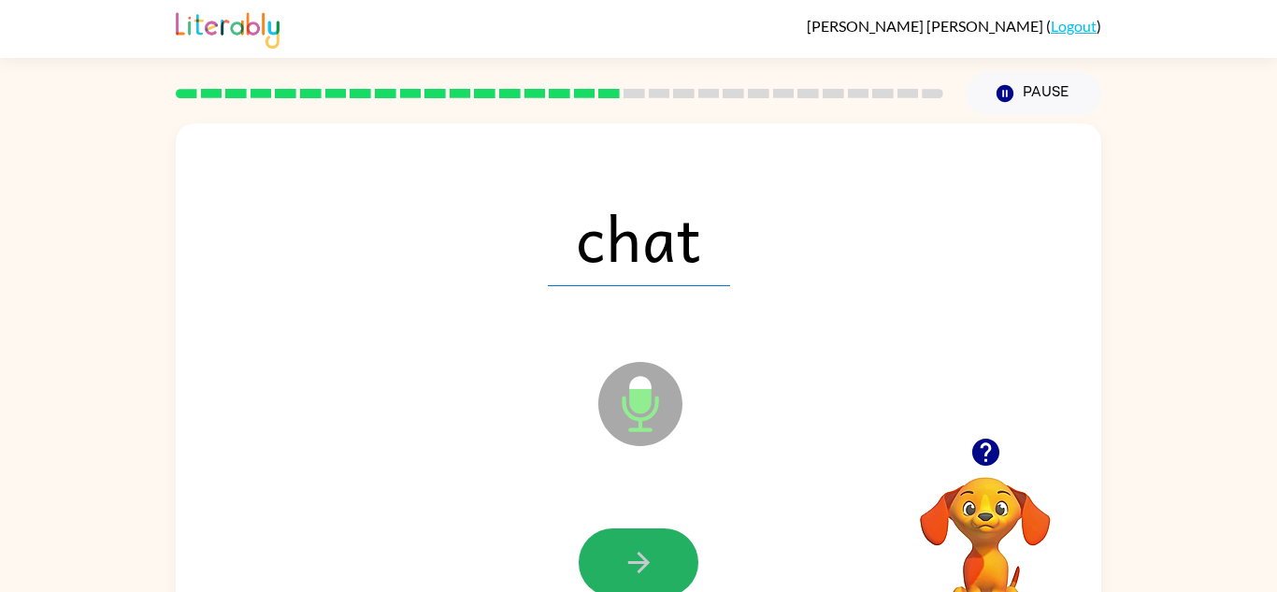
click at [646, 564] on icon "button" at bounding box center [638, 563] width 22 height 22
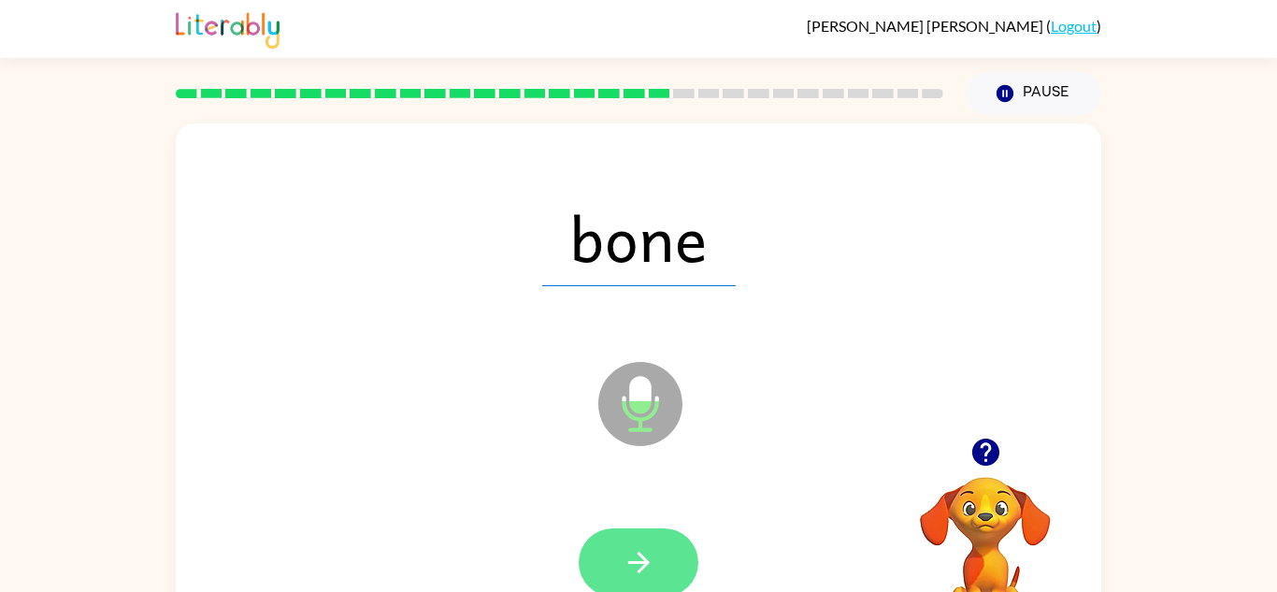
click at [642, 564] on icon "button" at bounding box center [639, 562] width 33 height 33
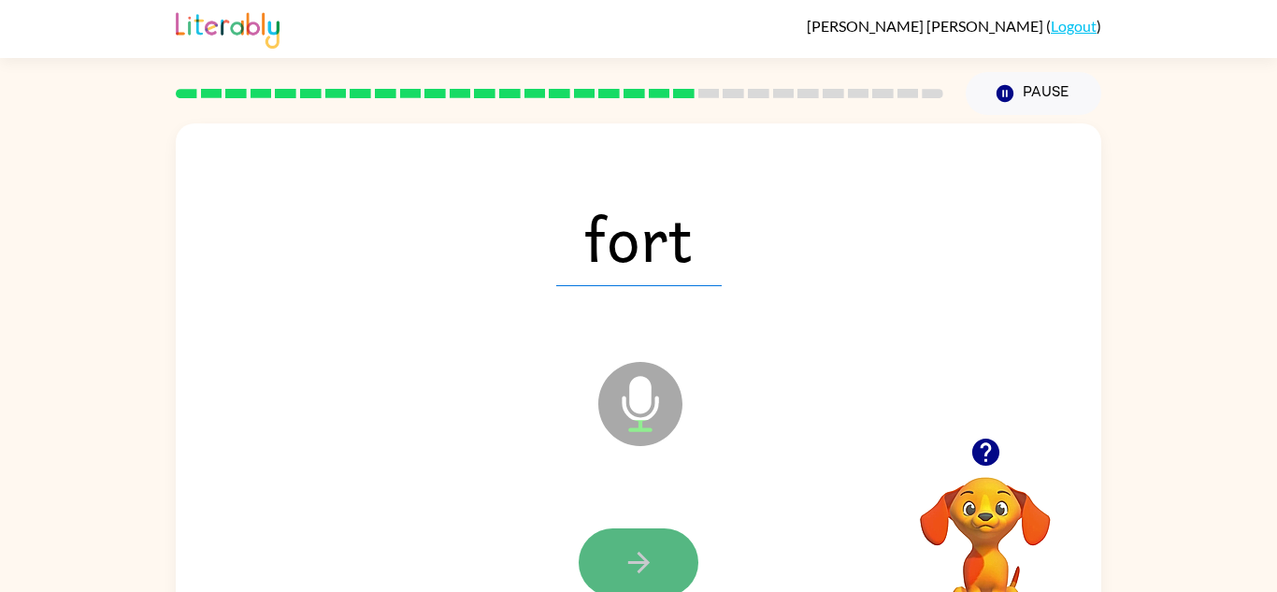
click at [642, 578] on icon "button" at bounding box center [639, 562] width 33 height 33
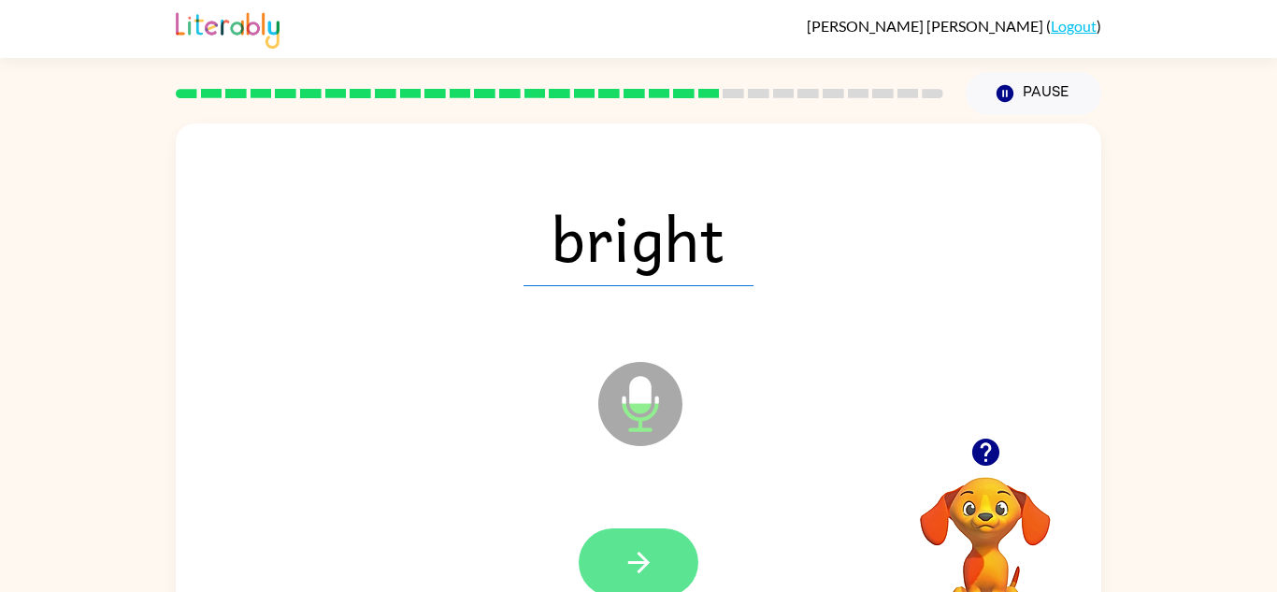
click at [642, 577] on icon "button" at bounding box center [639, 562] width 33 height 33
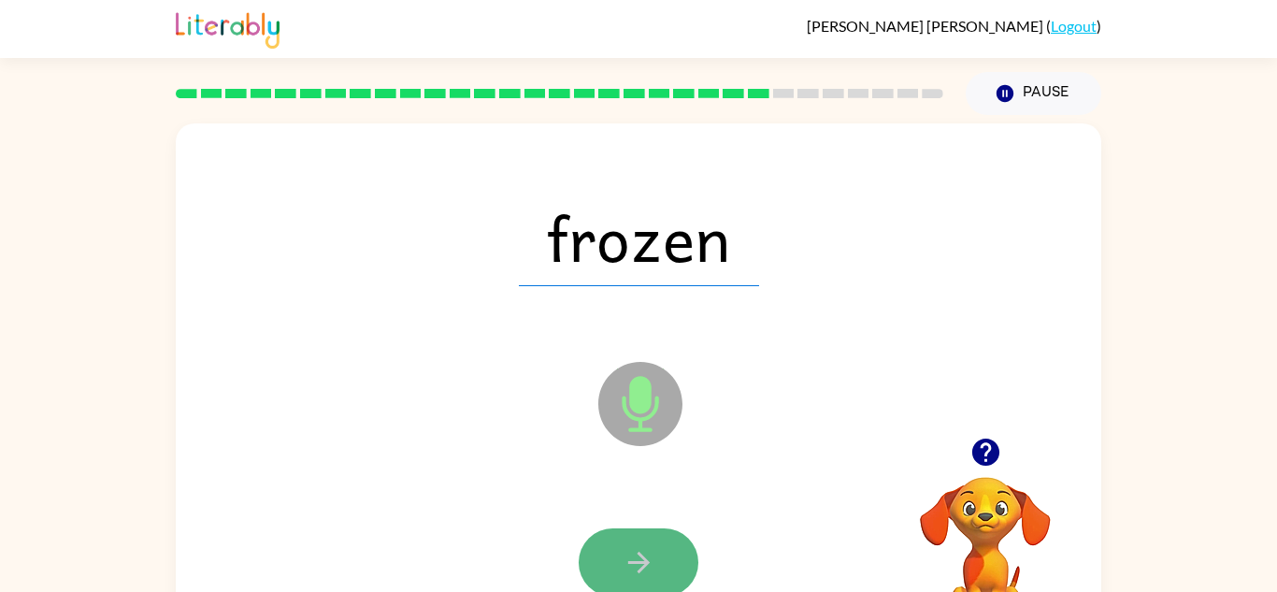
click at [643, 579] on button "button" at bounding box center [639, 562] width 120 height 68
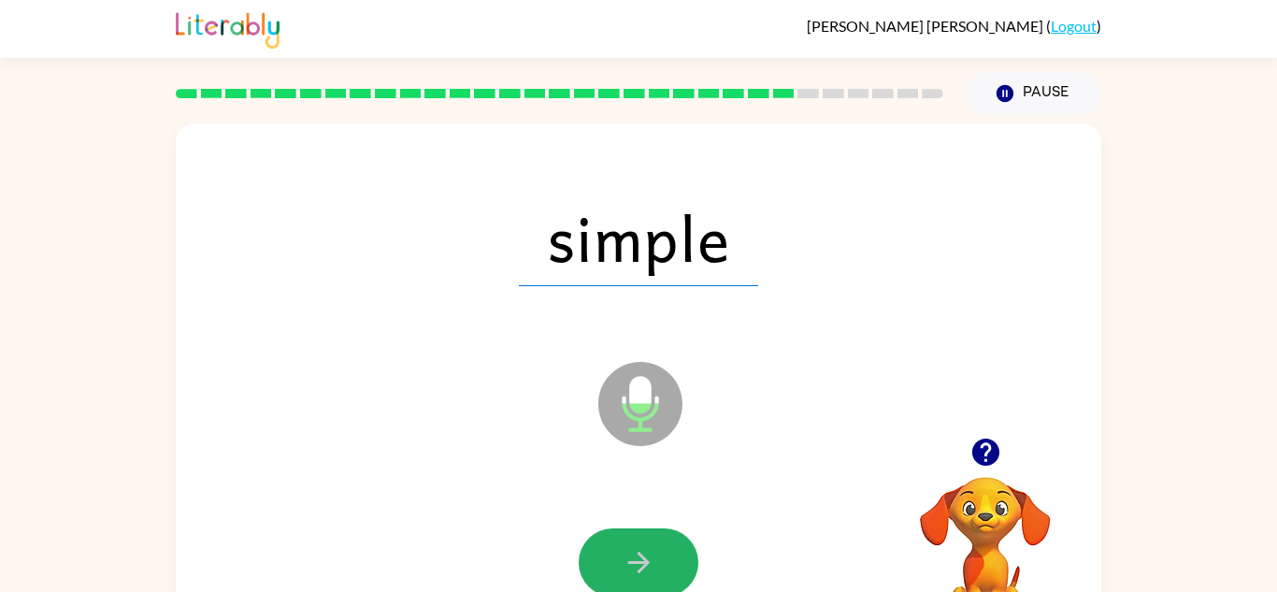
click at [643, 579] on button "button" at bounding box center [639, 562] width 120 height 68
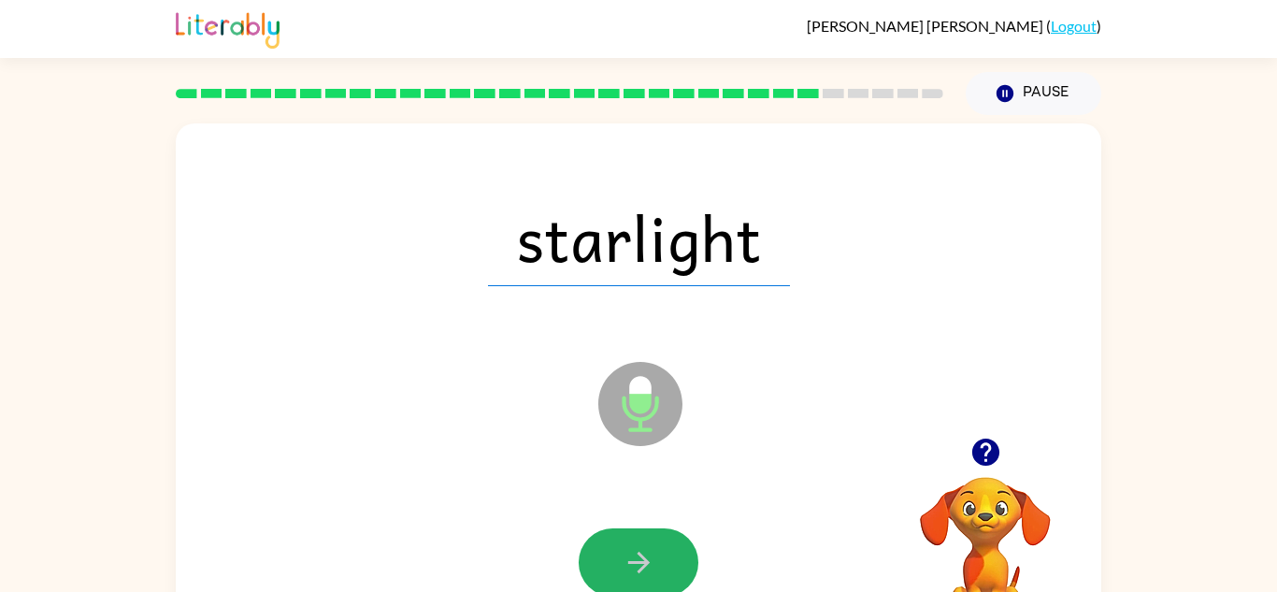
click at [643, 579] on button "button" at bounding box center [639, 562] width 120 height 68
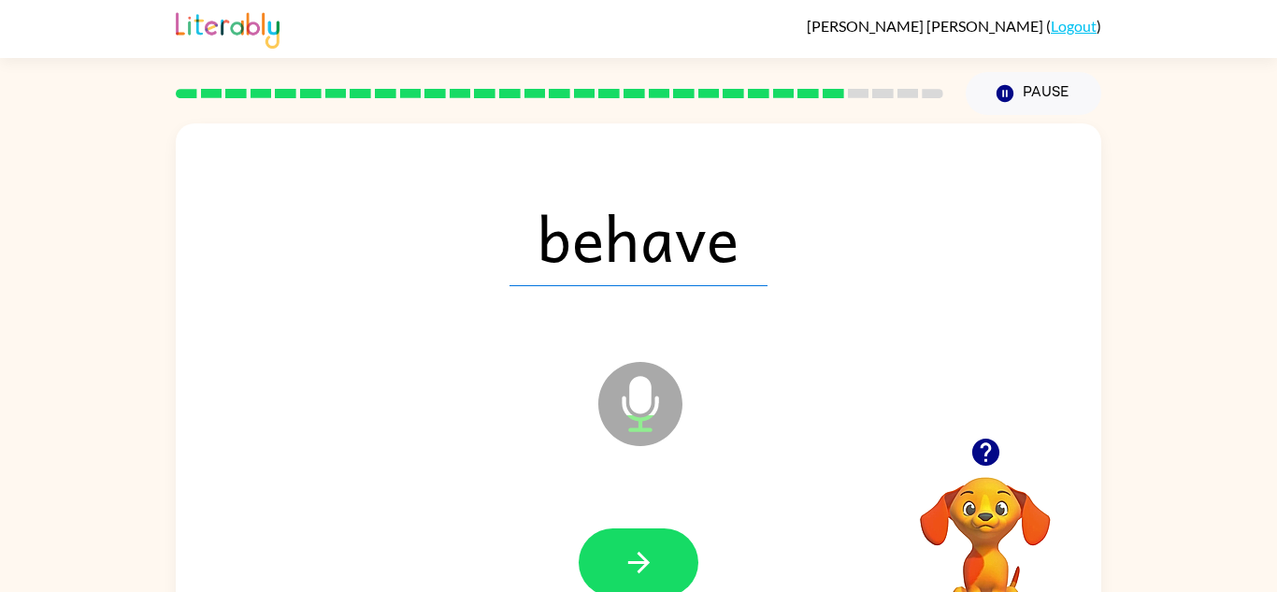
click at [643, 579] on button "button" at bounding box center [639, 562] width 120 height 68
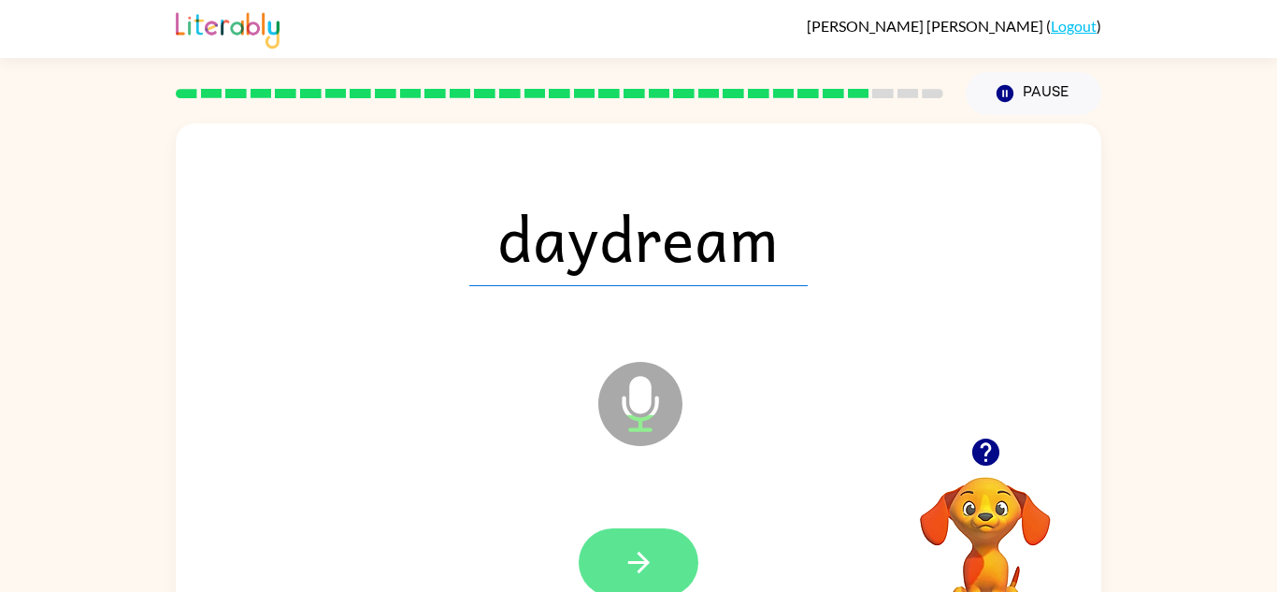
click at [647, 567] on icon "button" at bounding box center [639, 562] width 33 height 33
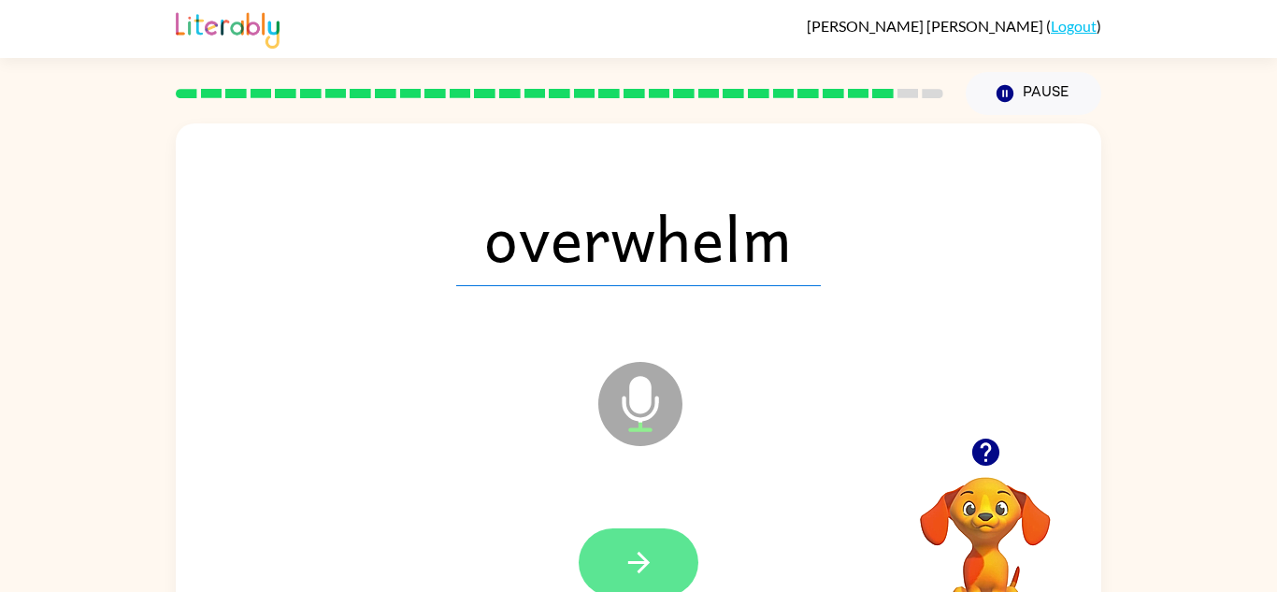
click at [649, 568] on icon "button" at bounding box center [639, 562] width 33 height 33
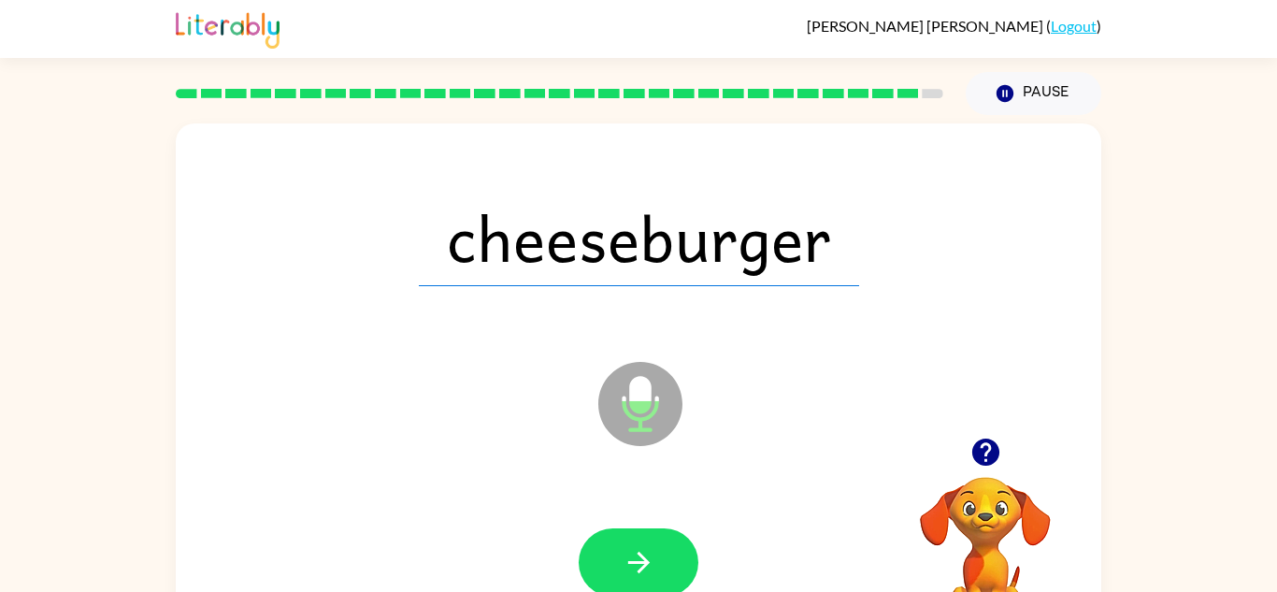
click at [649, 568] on icon "button" at bounding box center [639, 562] width 33 height 33
